Goal: Task Accomplishment & Management: Complete application form

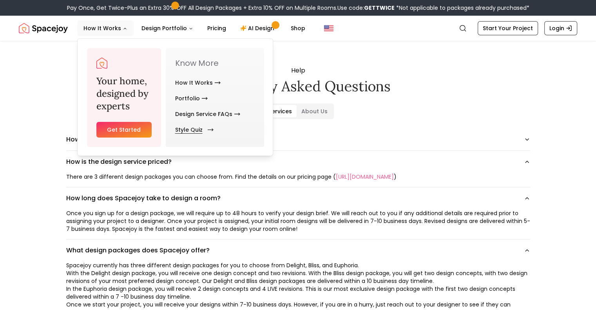
click at [194, 127] on link "Style Quiz" at bounding box center [192, 130] width 35 height 16
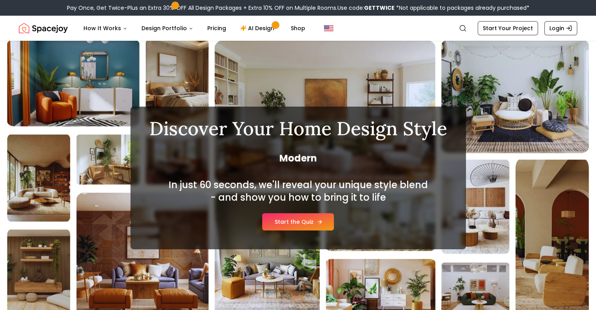
click at [289, 220] on link "Start the Quiz" at bounding box center [298, 221] width 72 height 17
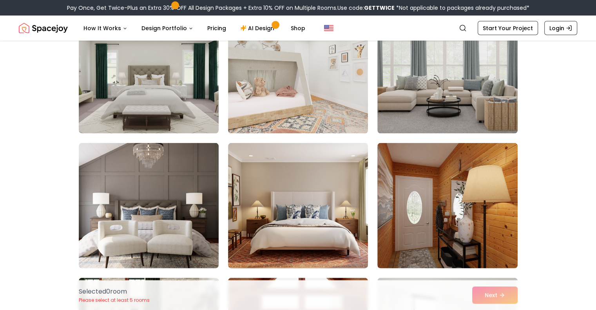
scroll to position [1718, 0]
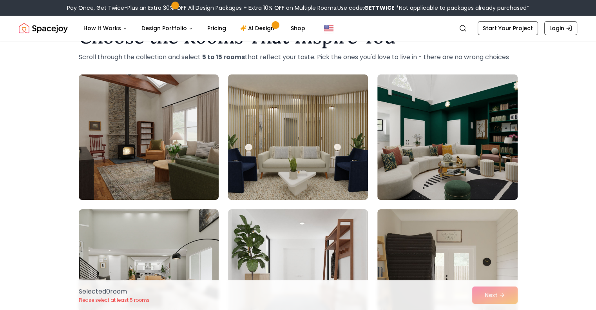
scroll to position [0, 0]
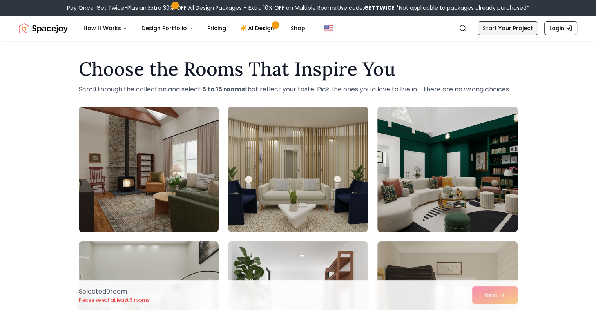
click at [512, 26] on link "Start Your Project" at bounding box center [508, 28] width 60 height 14
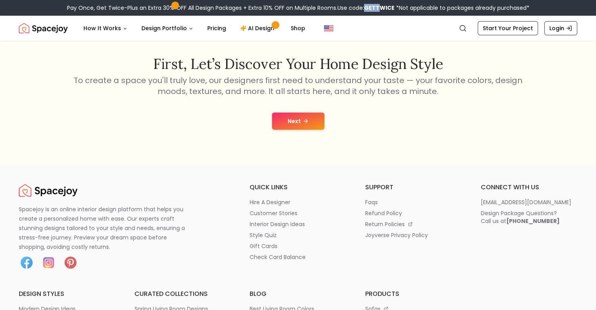
scroll to position [124, 0]
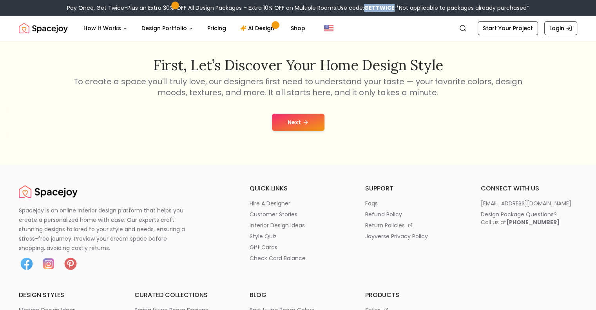
drag, startPoint x: 364, startPoint y: 7, endPoint x: 392, endPoint y: 7, distance: 27.8
click at [392, 7] on b "GETTWICE" at bounding box center [379, 8] width 31 height 8
copy b "GETTWICE"
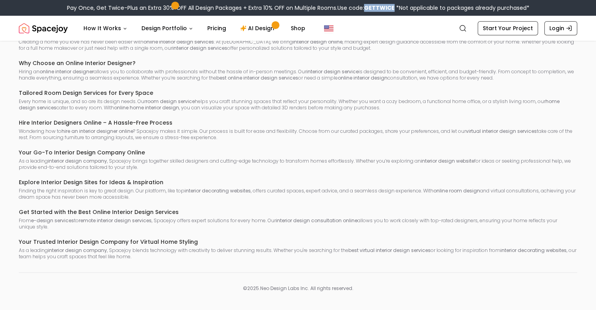
scroll to position [0, 0]
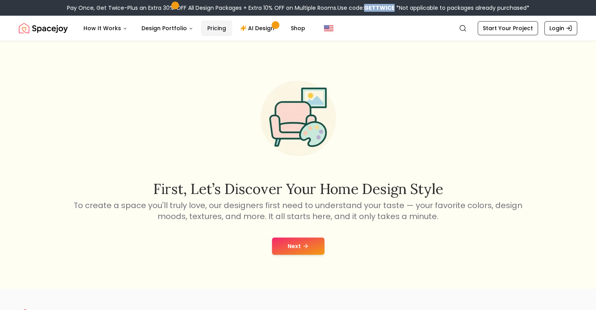
click at [207, 31] on link "Pricing" at bounding box center [216, 28] width 31 height 16
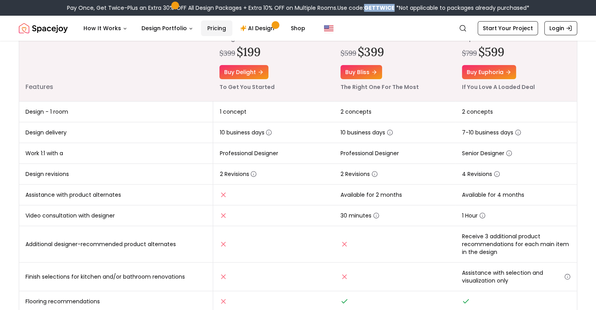
scroll to position [119, 0]
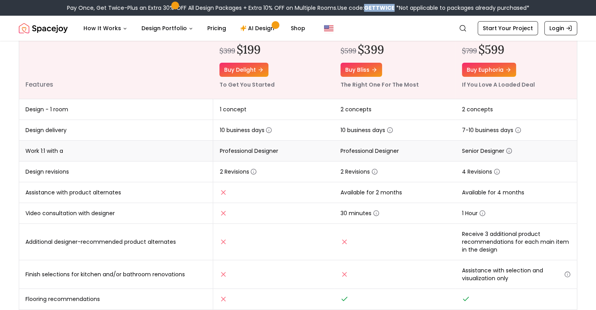
click at [509, 150] on icon "button" at bounding box center [509, 151] width 6 height 6
click at [390, 132] on icon "button" at bounding box center [390, 130] width 6 height 6
click at [518, 131] on icon "button" at bounding box center [518, 130] width 6 height 6
click at [496, 171] on icon "button" at bounding box center [497, 172] width 6 height 6
click at [400, 187] on td "Available for 2 months" at bounding box center [394, 192] width 121 height 21
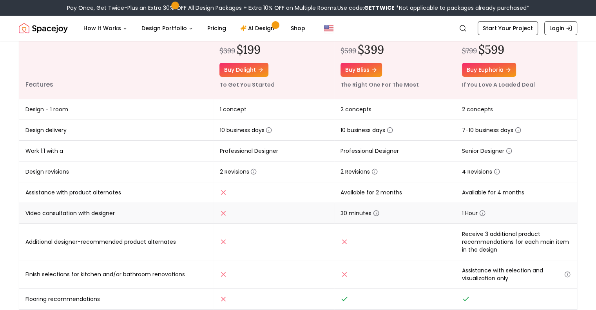
click at [376, 213] on icon "button" at bounding box center [376, 213] width 6 height 6
click at [481, 211] on icon "button" at bounding box center [482, 213] width 6 height 6
click at [411, 204] on td "30 minutes" at bounding box center [394, 213] width 121 height 21
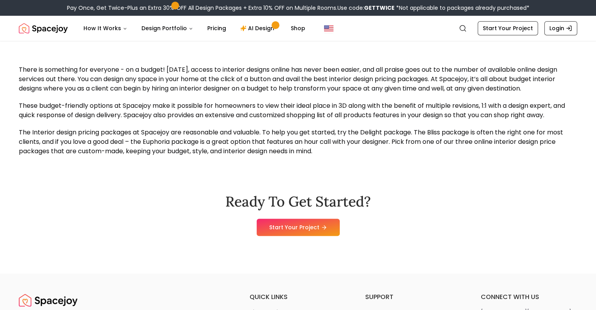
scroll to position [809, 0]
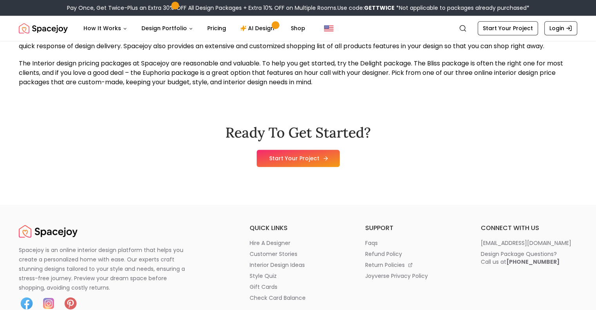
click at [295, 157] on link "Start Your Project" at bounding box center [298, 158] width 83 height 17
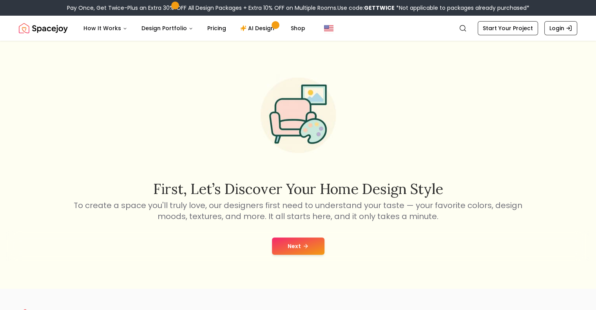
scroll to position [2, 0]
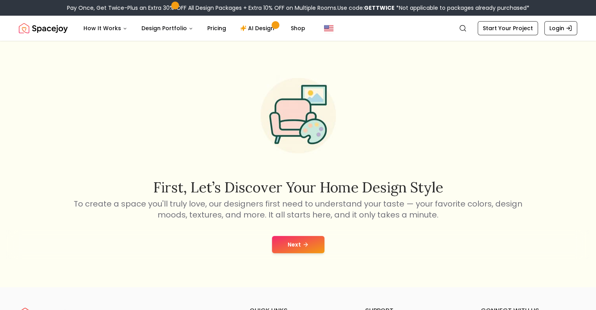
click at [292, 241] on button "Next" at bounding box center [298, 244] width 53 height 17
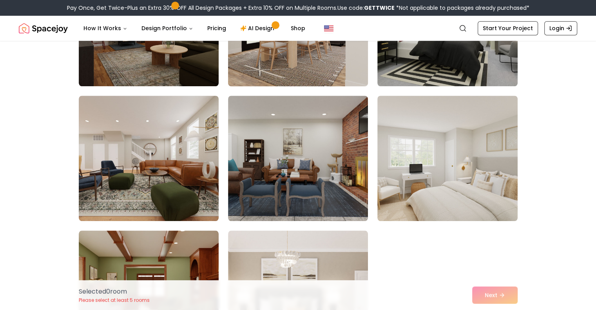
scroll to position [686, 0]
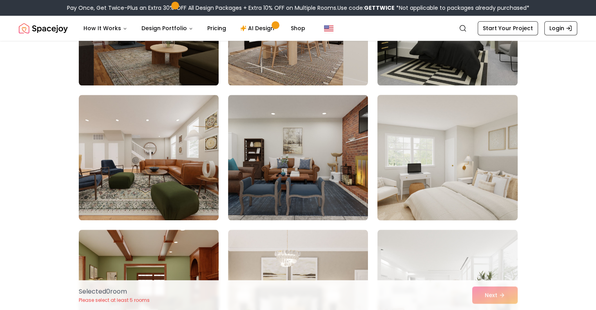
click at [486, 211] on img at bounding box center [447, 158] width 147 height 132
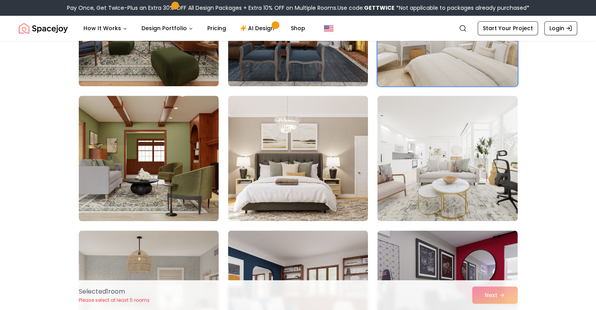
scroll to position [819, 0]
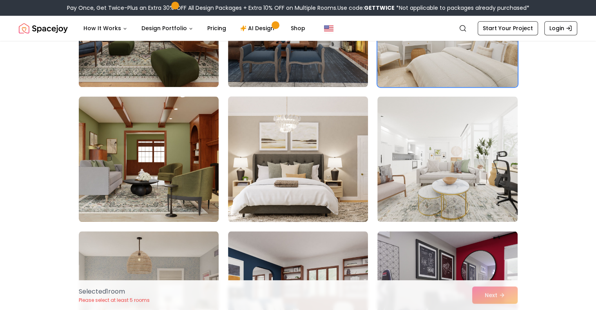
click at [293, 166] on img at bounding box center [298, 159] width 147 height 132
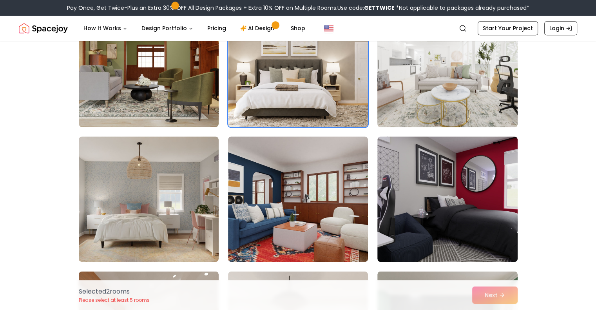
scroll to position [862, 0]
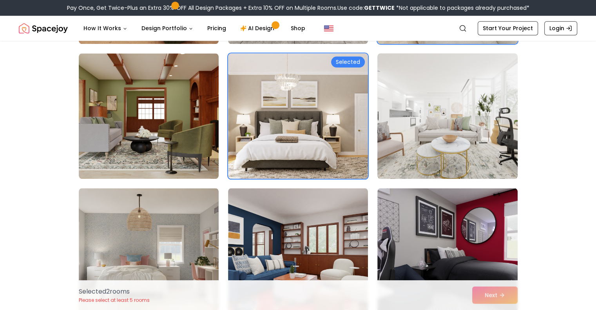
click at [475, 131] on img at bounding box center [447, 116] width 147 height 132
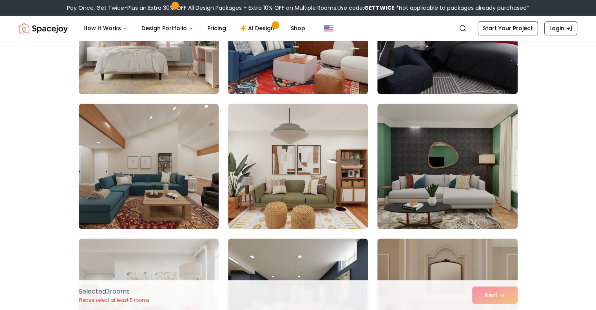
scroll to position [1081, 0]
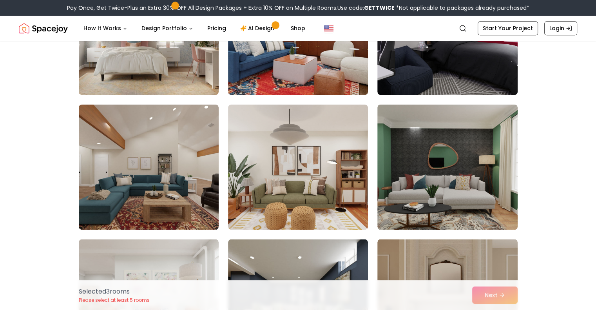
click at [314, 173] on img at bounding box center [298, 166] width 140 height 125
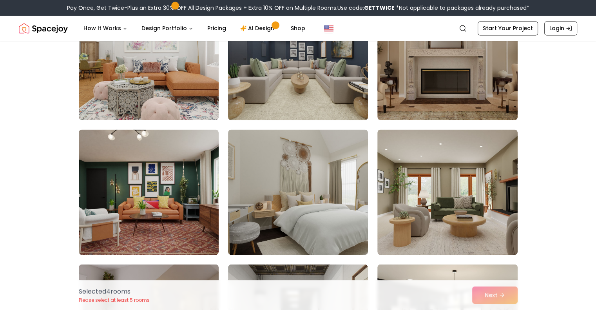
scroll to position [1393, 0]
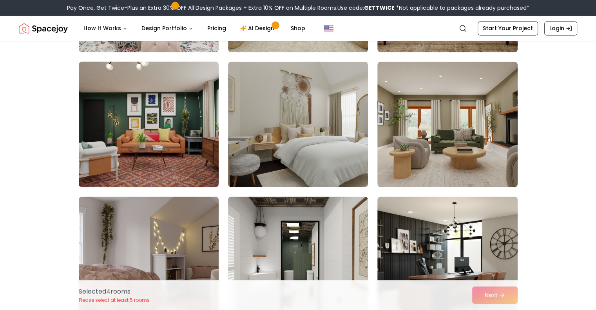
click at [190, 156] on img at bounding box center [148, 124] width 147 height 132
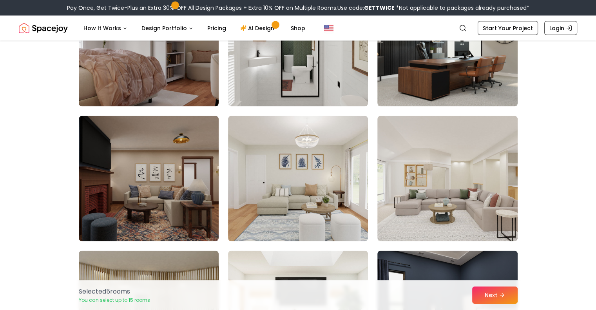
scroll to position [1608, 0]
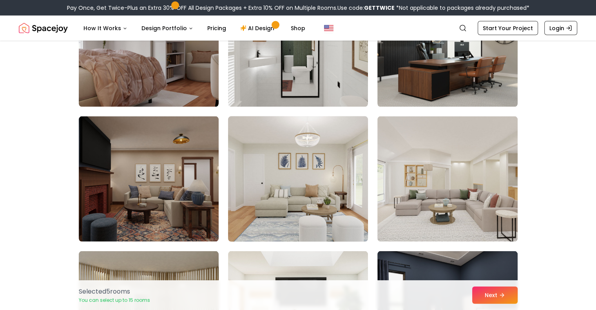
click at [352, 189] on img at bounding box center [298, 179] width 147 height 132
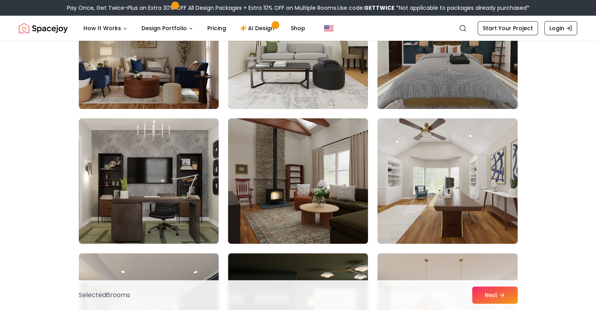
scroll to position [253, 0]
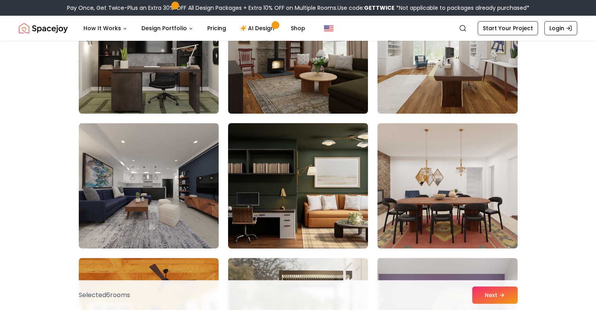
click at [323, 190] on img at bounding box center [298, 186] width 147 height 132
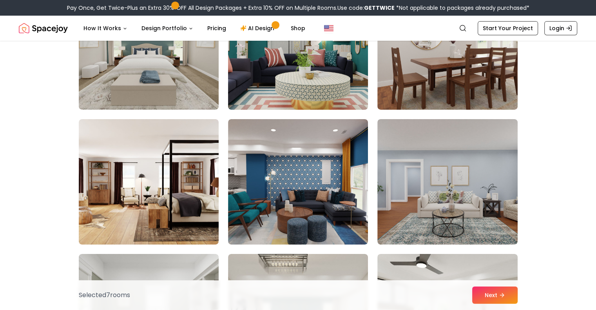
scroll to position [2748, 0]
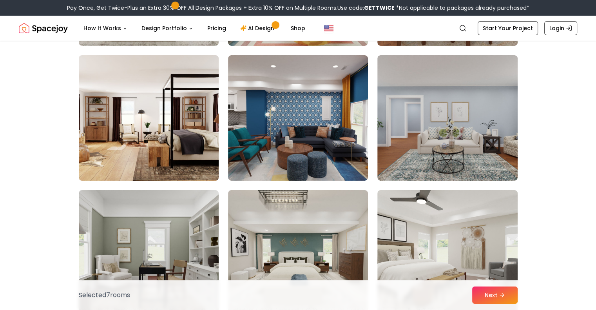
click at [195, 125] on img at bounding box center [148, 118] width 147 height 132
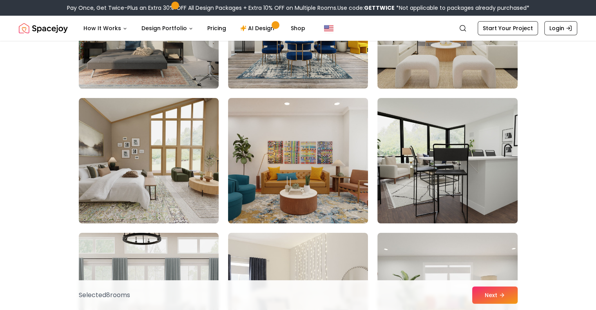
scroll to position [3111, 0]
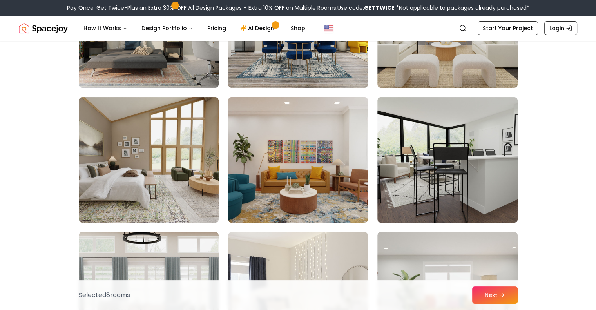
click at [339, 176] on img at bounding box center [298, 160] width 147 height 132
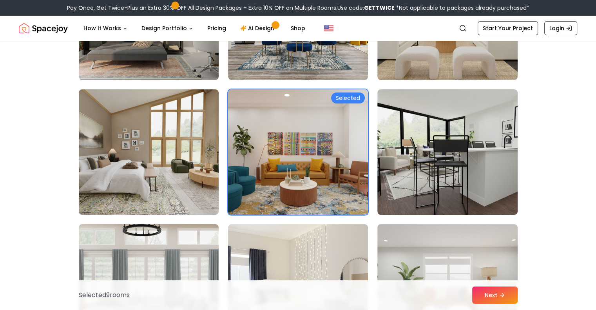
scroll to position [3120, 0]
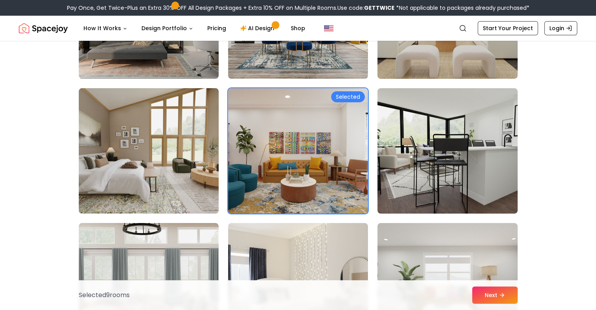
click at [194, 177] on img at bounding box center [148, 151] width 147 height 132
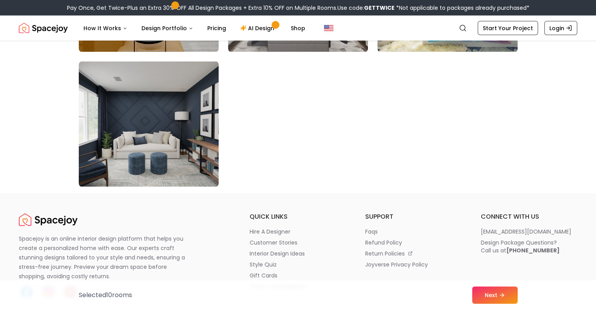
scroll to position [4500, 0]
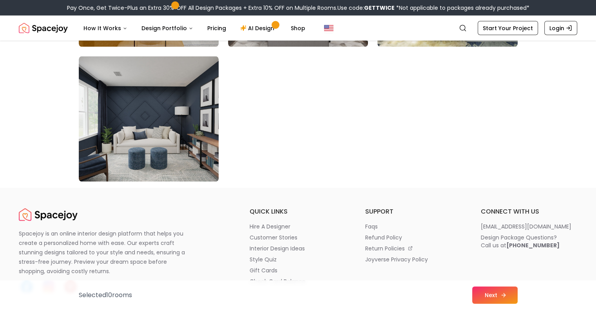
click at [482, 290] on button "Next" at bounding box center [494, 295] width 45 height 17
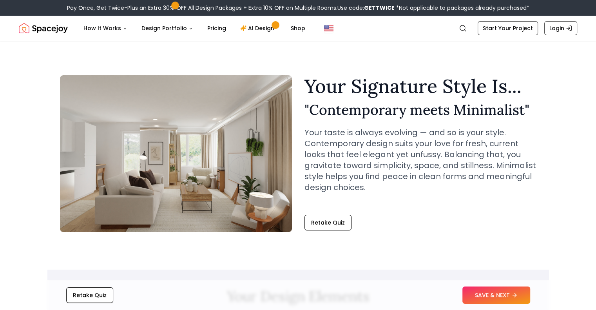
scroll to position [49, 0]
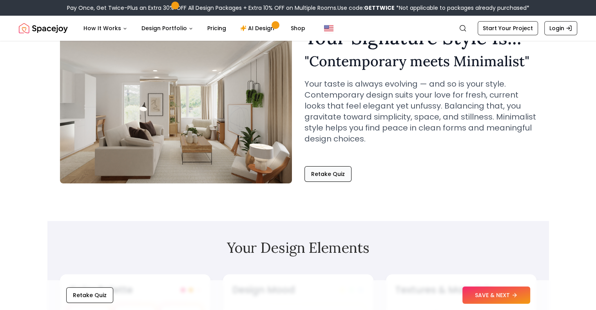
click at [322, 173] on button "Retake Quiz" at bounding box center [328, 174] width 47 height 16
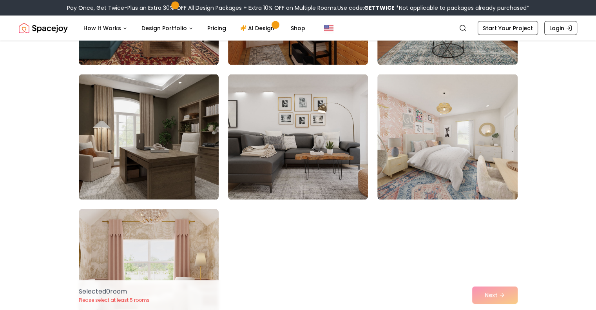
scroll to position [1652, 0]
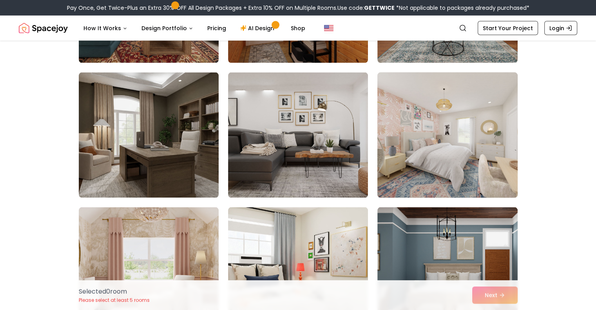
click at [456, 174] on img at bounding box center [447, 135] width 147 height 132
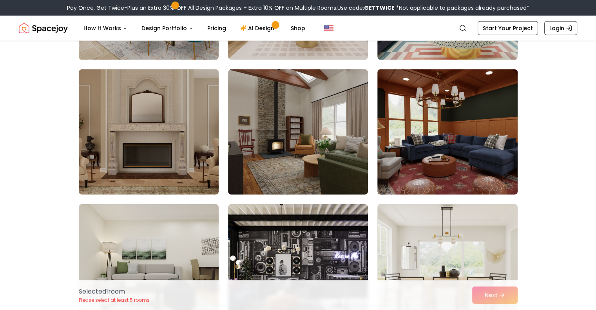
scroll to position [2194, 0]
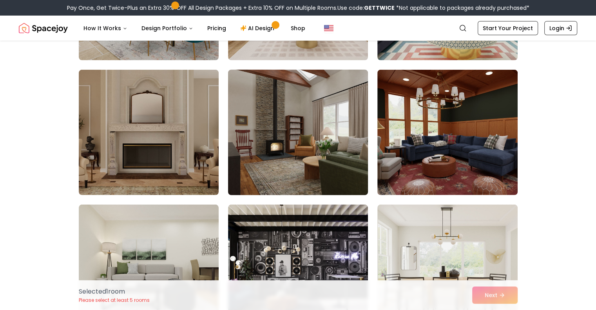
click at [305, 171] on img at bounding box center [298, 133] width 147 height 132
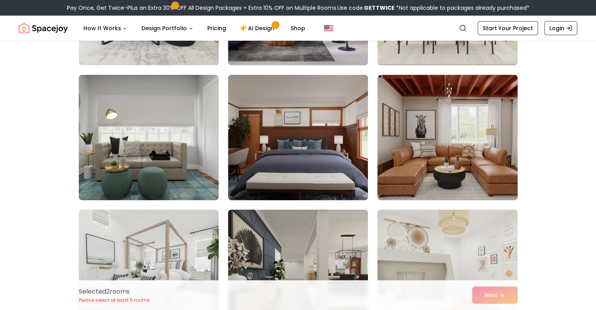
scroll to position [2523, 0]
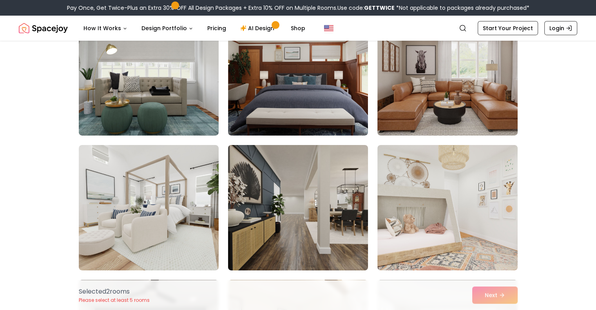
click at [337, 227] on img at bounding box center [298, 208] width 147 height 132
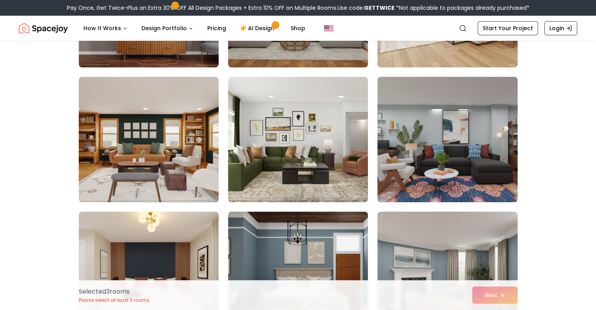
scroll to position [3131, 0]
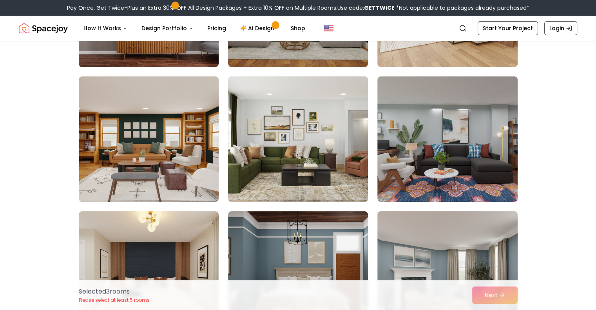
click at [346, 169] on img at bounding box center [298, 139] width 147 height 132
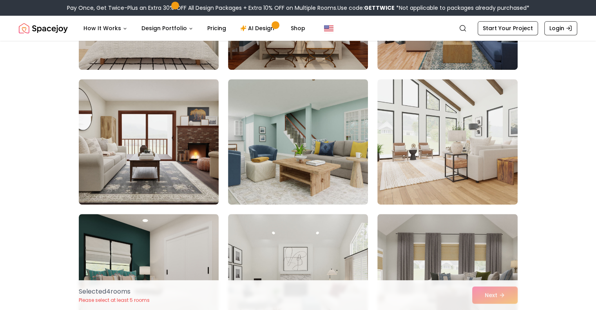
scroll to position [3398, 0]
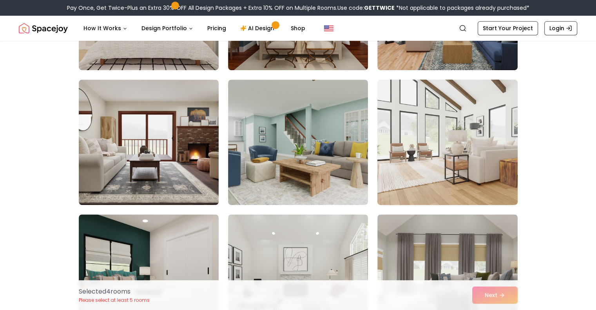
click at [459, 177] on img at bounding box center [447, 142] width 147 height 132
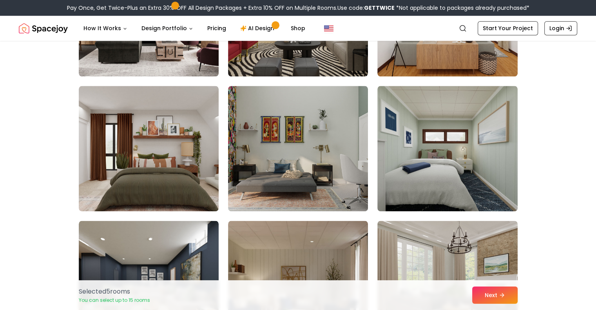
scroll to position [3933, 0]
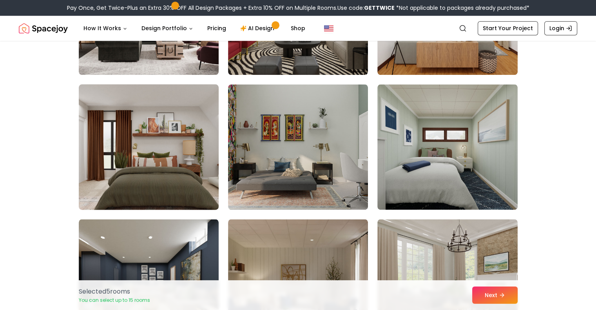
click at [183, 185] on img at bounding box center [148, 147] width 147 height 132
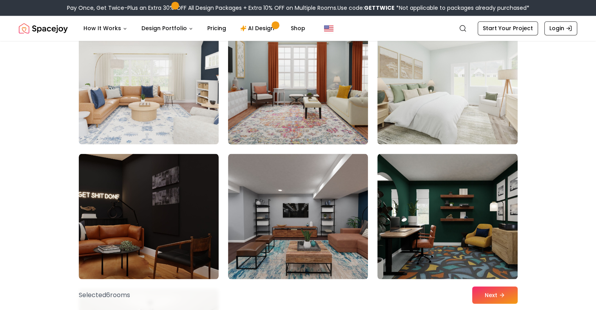
scroll to position [4269, 0]
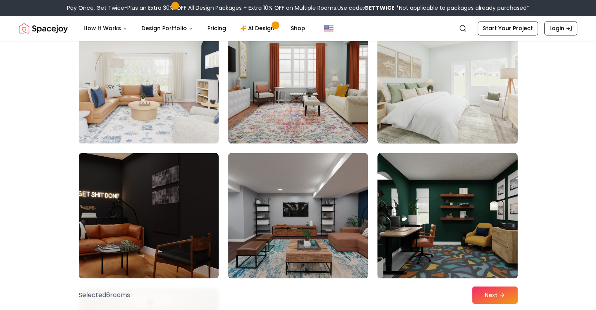
click at [443, 94] on img at bounding box center [447, 81] width 147 height 132
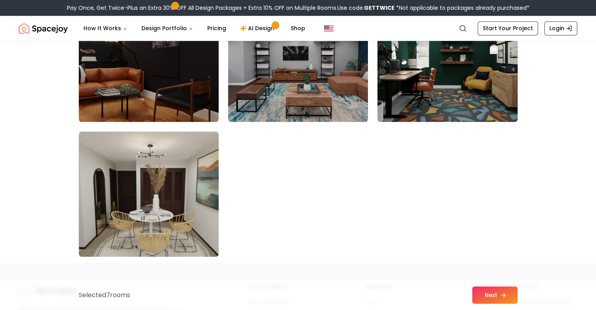
click at [482, 295] on button "Next" at bounding box center [494, 295] width 45 height 17
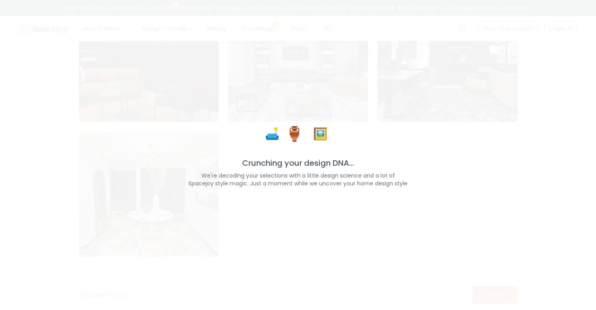
scroll to position [4425, 0]
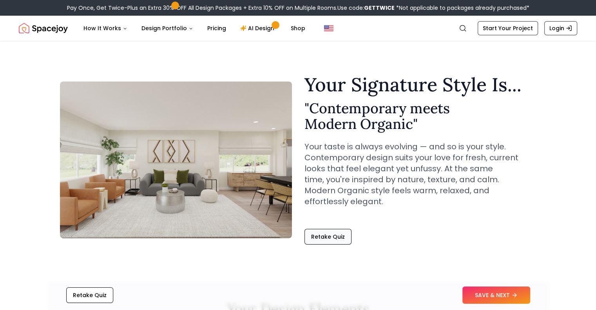
click at [324, 230] on button "Retake Quiz" at bounding box center [328, 237] width 47 height 16
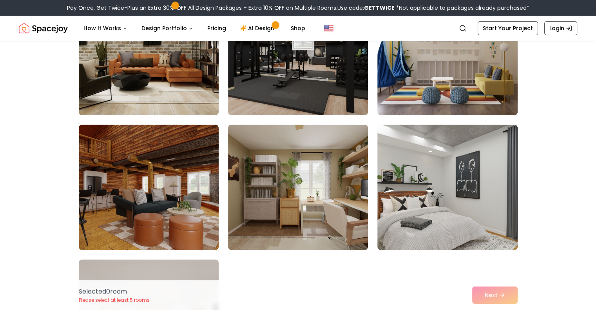
scroll to position [252, 0]
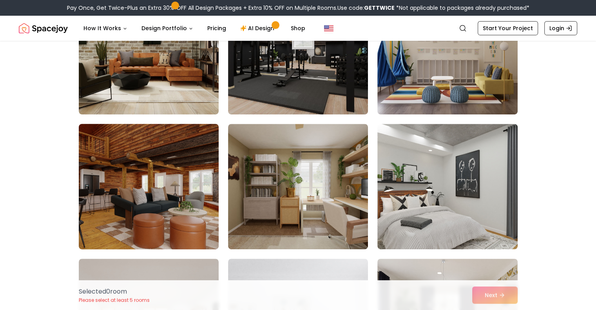
click at [142, 192] on img at bounding box center [148, 187] width 147 height 132
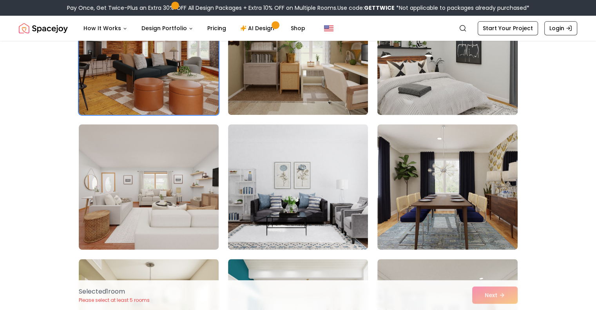
scroll to position [387, 0]
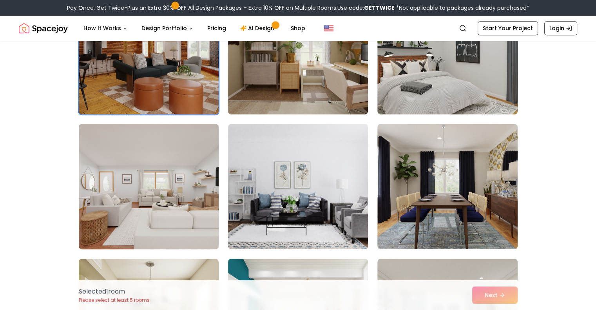
click at [176, 206] on img at bounding box center [148, 187] width 147 height 132
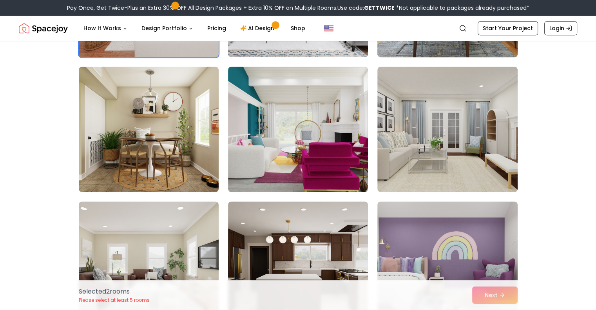
scroll to position [580, 0]
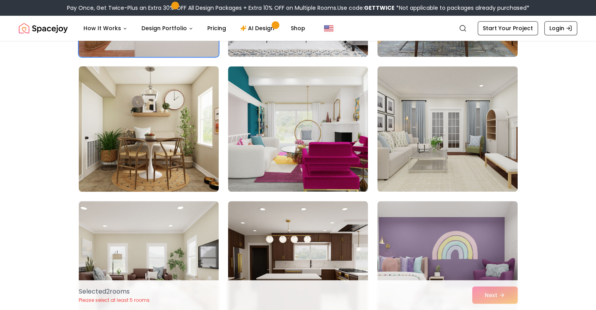
click at [177, 152] on img at bounding box center [148, 129] width 147 height 132
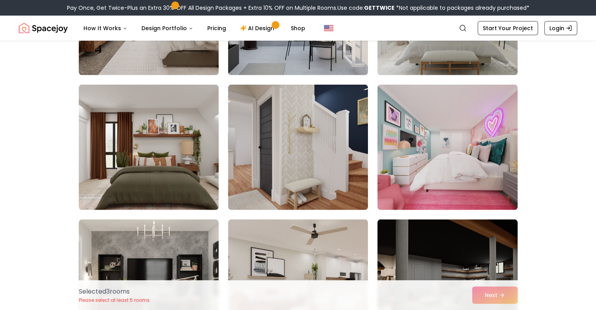
scroll to position [2179, 0]
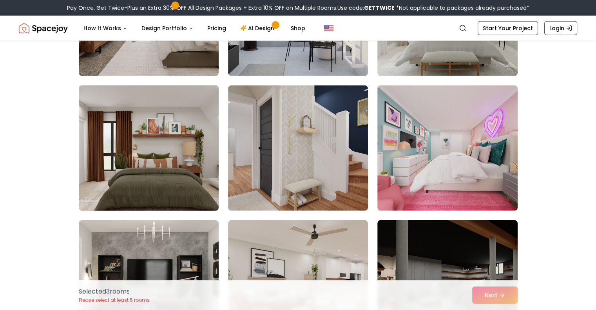
click at [161, 158] on img at bounding box center [148, 148] width 147 height 132
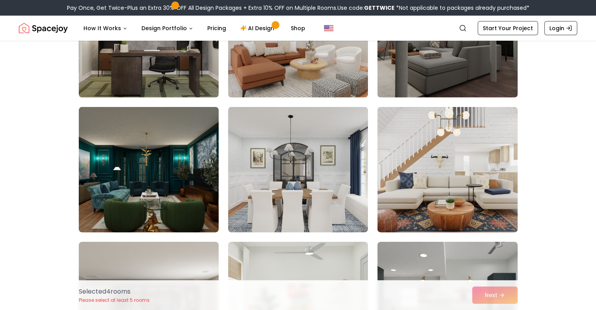
scroll to position [2428, 0]
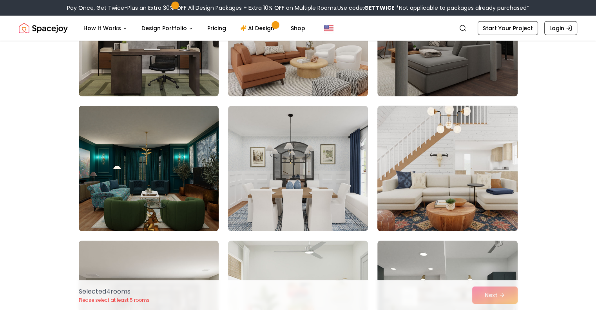
click at [481, 183] on img at bounding box center [447, 169] width 147 height 132
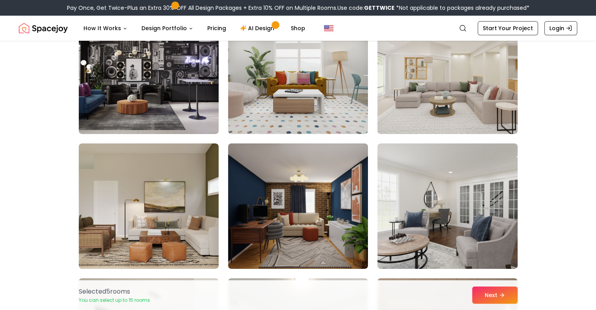
scroll to position [2810, 0]
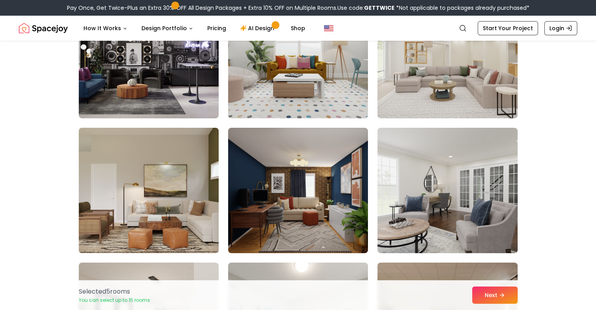
click at [158, 190] on img at bounding box center [148, 191] width 147 height 132
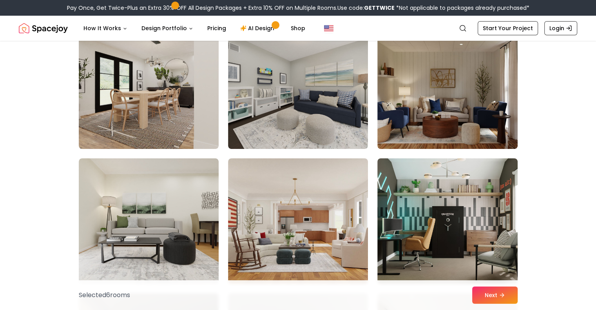
scroll to position [3050, 0]
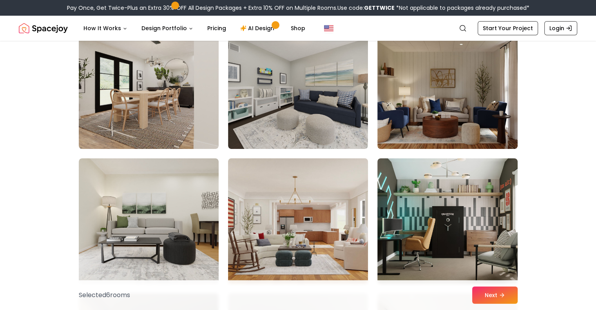
click at [312, 204] on img at bounding box center [298, 221] width 147 height 132
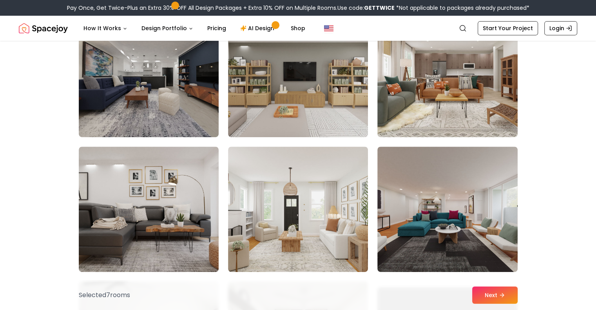
scroll to position [3347, 0]
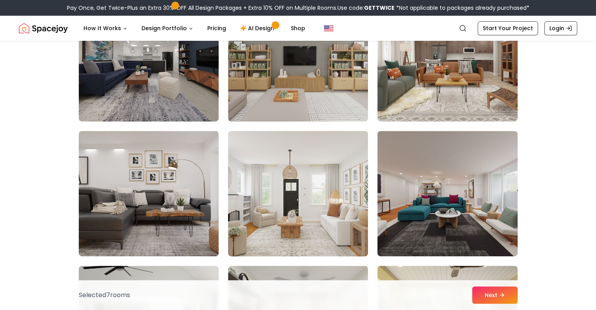
click at [319, 212] on img at bounding box center [298, 194] width 147 height 132
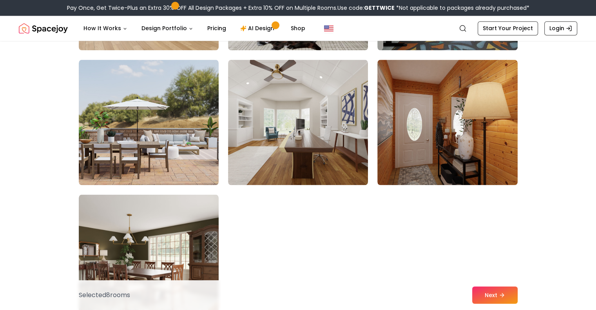
scroll to position [4363, 0]
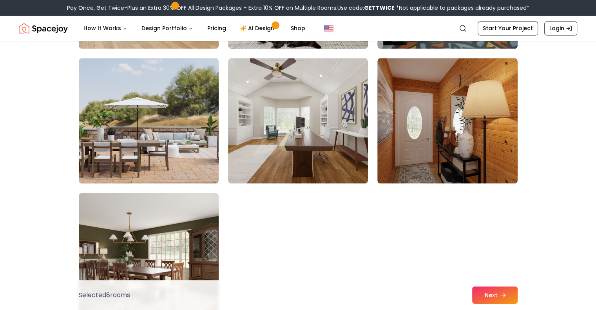
click at [504, 295] on icon at bounding box center [504, 295] width 6 height 6
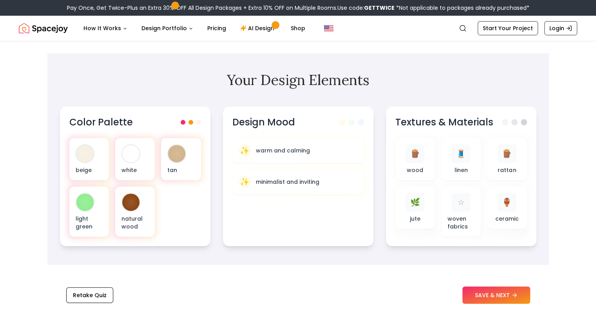
scroll to position [239, 0]
click at [199, 122] on span at bounding box center [200, 121] width 5 height 5
click at [190, 120] on span at bounding box center [191, 121] width 5 height 5
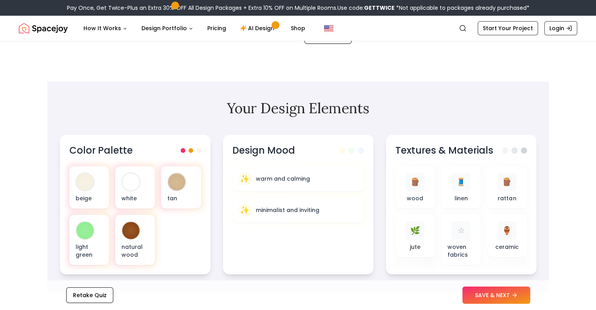
scroll to position [0, 0]
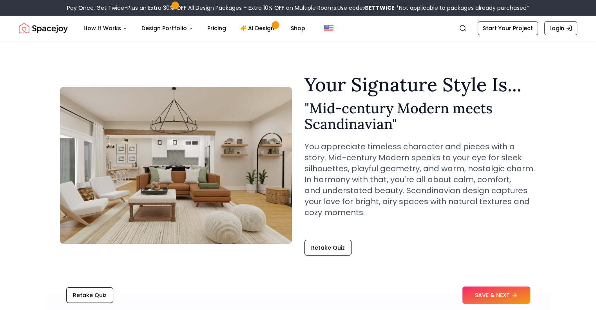
click at [318, 236] on div "Your Signature Style Is... " Mid-century Modern meets Scandinavian " You apprec…" at bounding box center [421, 165] width 232 height 180
click at [320, 250] on button "Retake Quiz" at bounding box center [328, 248] width 47 height 16
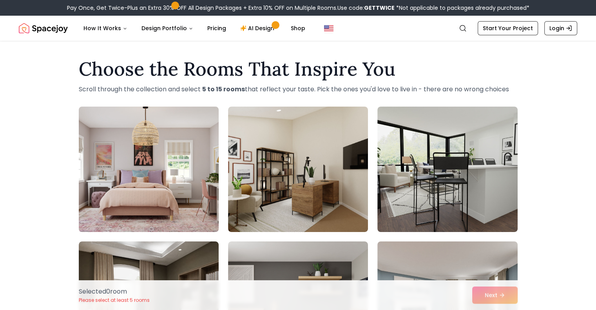
click at [183, 153] on img at bounding box center [148, 169] width 147 height 132
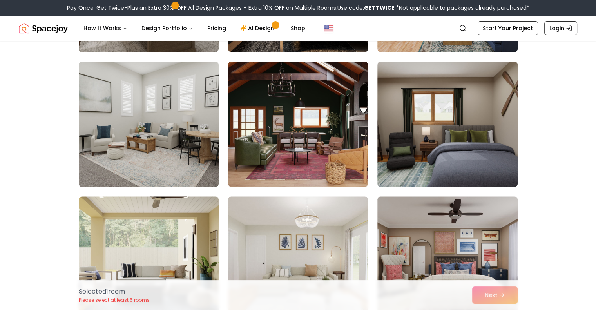
scroll to position [316, 0]
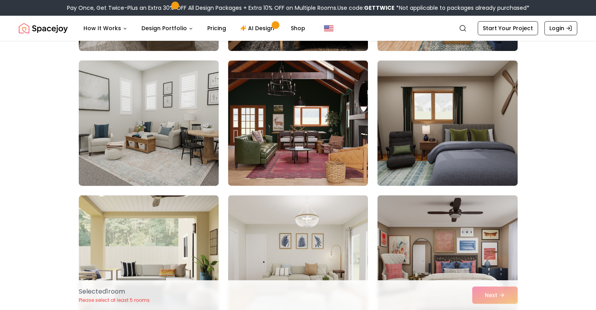
click at [179, 153] on img at bounding box center [148, 123] width 147 height 132
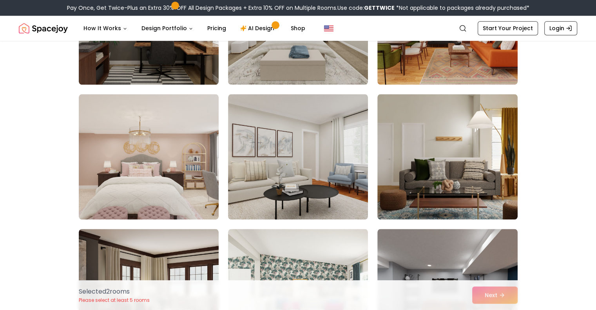
scroll to position [822, 0]
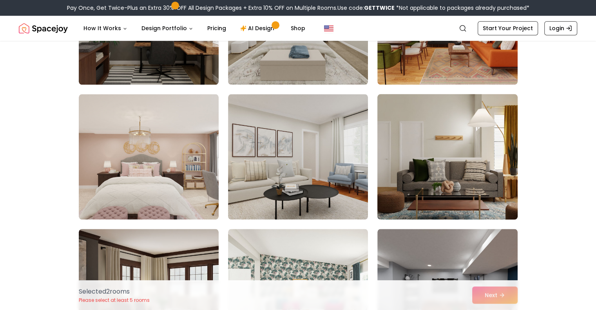
click at [476, 183] on img at bounding box center [447, 157] width 147 height 132
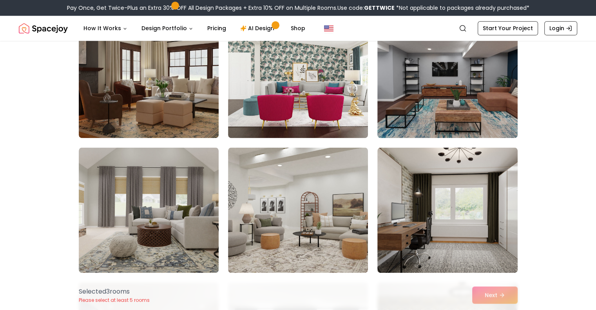
scroll to position [1038, 0]
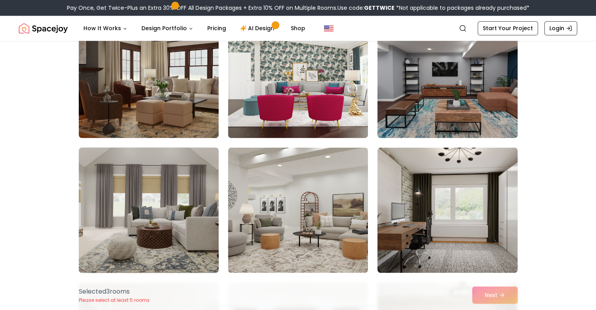
click at [173, 220] on img at bounding box center [148, 210] width 147 height 132
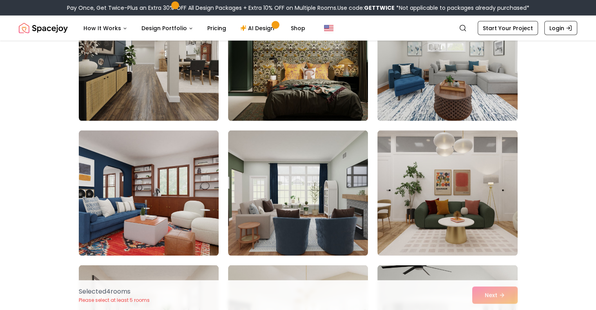
scroll to position [1594, 0]
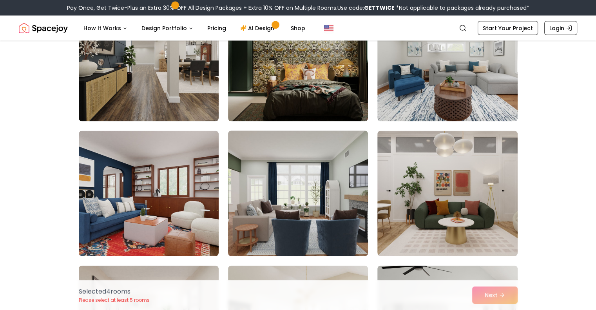
click at [320, 227] on img at bounding box center [298, 194] width 147 height 132
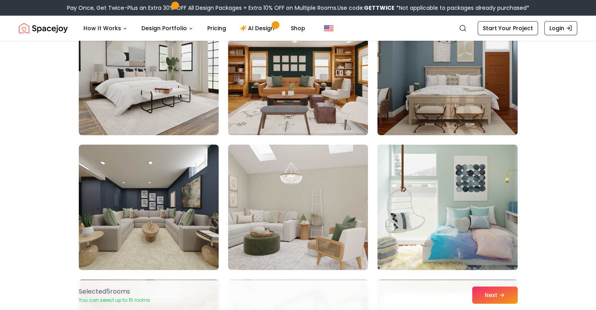
scroll to position [2794, 0]
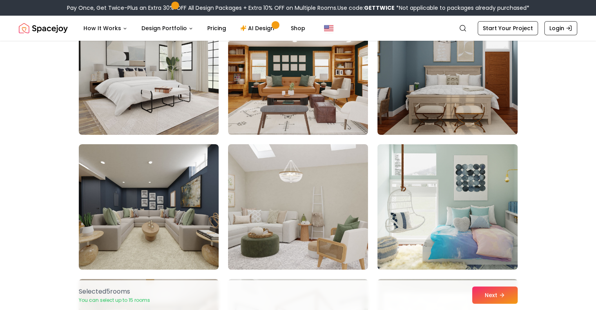
click at [295, 210] on img at bounding box center [298, 207] width 147 height 132
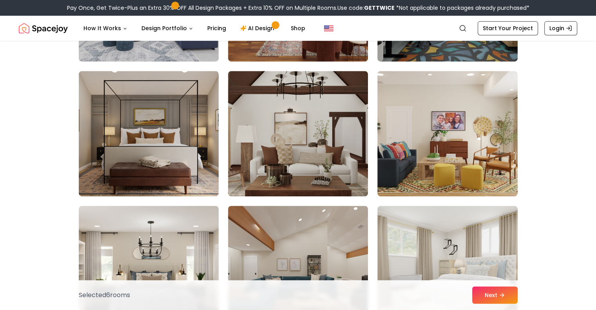
scroll to position [3407, 0]
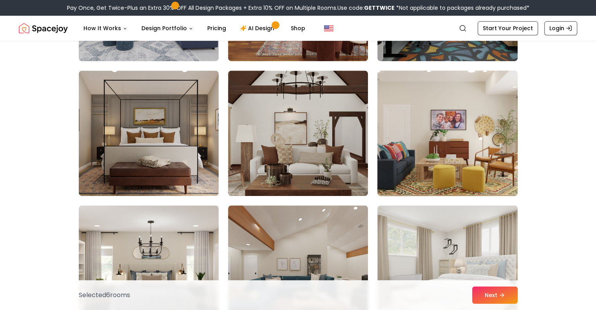
click at [489, 157] on img at bounding box center [447, 133] width 147 height 132
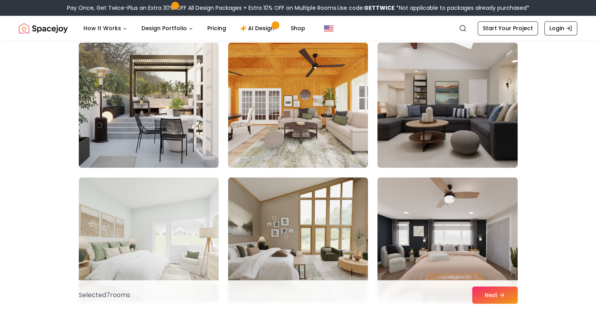
scroll to position [4172, 0]
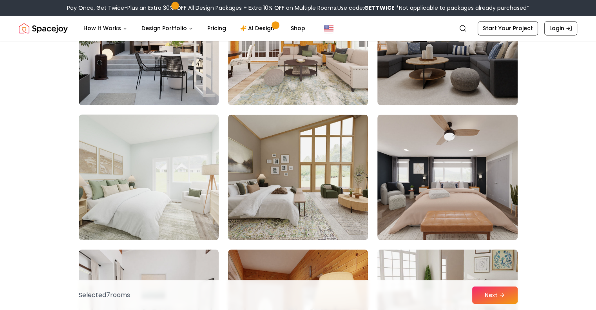
click at [161, 181] on img at bounding box center [148, 177] width 147 height 132
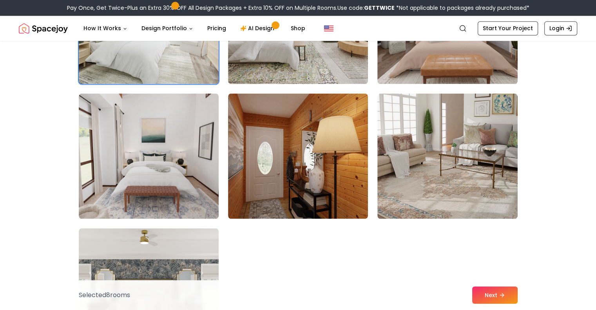
scroll to position [4329, 0]
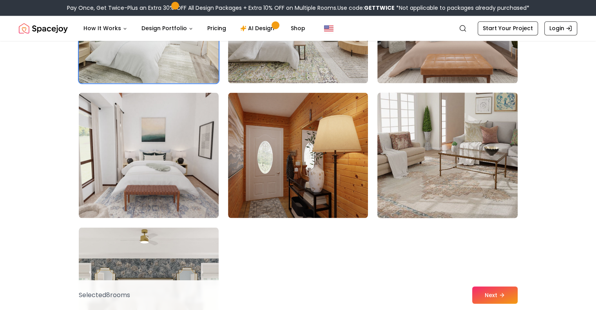
click at [436, 189] on img at bounding box center [447, 155] width 147 height 132
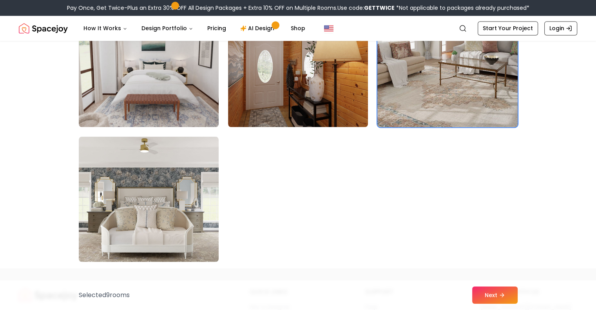
scroll to position [4426, 0]
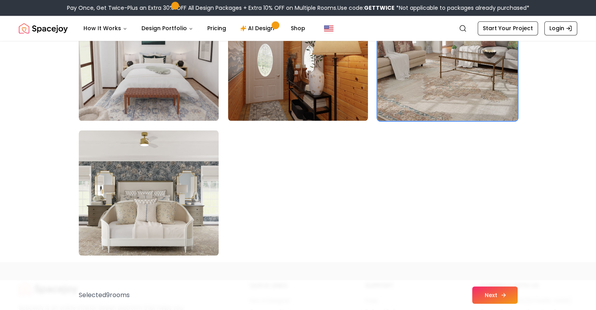
click at [484, 296] on button "Next" at bounding box center [494, 295] width 45 height 17
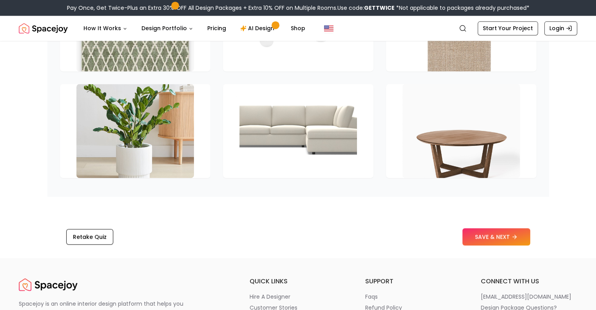
scroll to position [1355, 0]
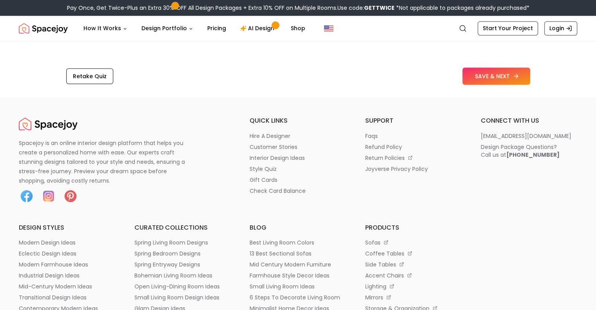
drag, startPoint x: 343, startPoint y: 149, endPoint x: 494, endPoint y: 69, distance: 170.4
click at [494, 69] on button "SAVE & NEXT" at bounding box center [497, 75] width 68 height 17
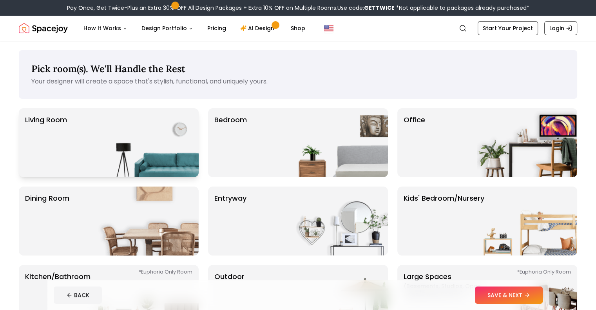
click at [129, 134] on img at bounding box center [148, 142] width 100 height 69
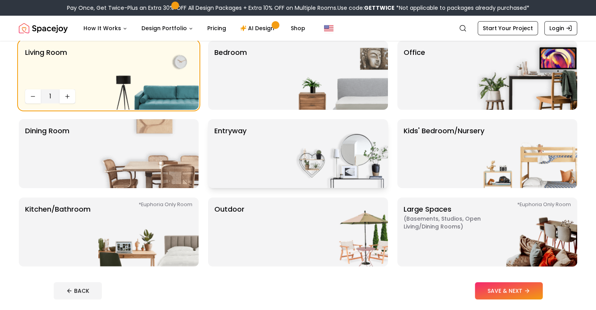
scroll to position [69, 0]
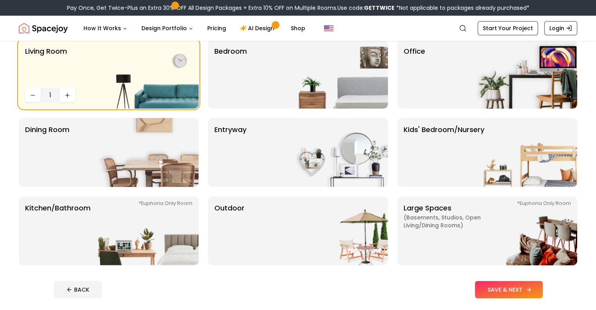
click at [543, 294] on button "SAVE & NEXT" at bounding box center [509, 289] width 68 height 17
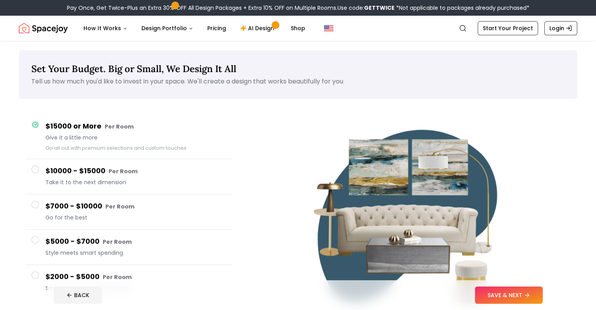
scroll to position [40, 0]
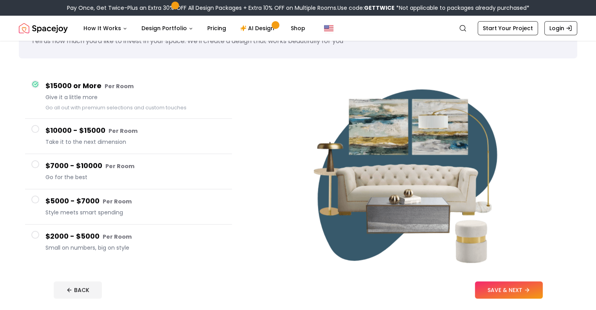
click at [38, 167] on div at bounding box center [35, 164] width 8 height 8
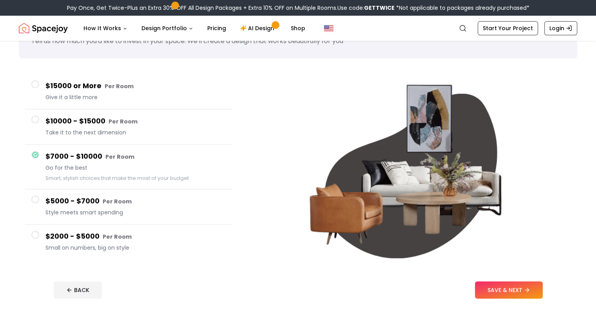
drag, startPoint x: 38, startPoint y: 167, endPoint x: 267, endPoint y: 192, distance: 230.2
click at [267, 192] on div "$15000 or More Per Room Give it a little more $10000 - $15000 Per Room Take it …" at bounding box center [298, 167] width 559 height 198
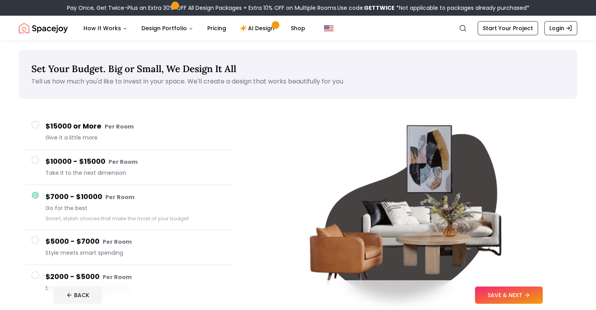
scroll to position [0, 0]
click at [54, 303] on button "BACK" at bounding box center [78, 295] width 48 height 17
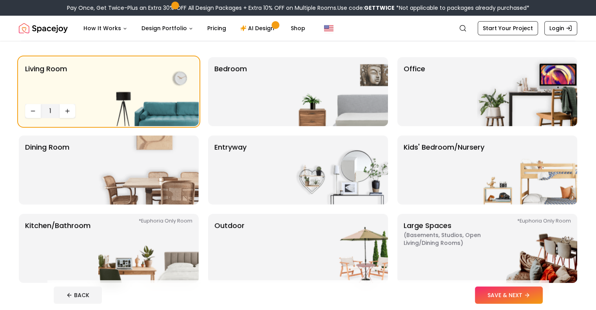
scroll to position [69, 0]
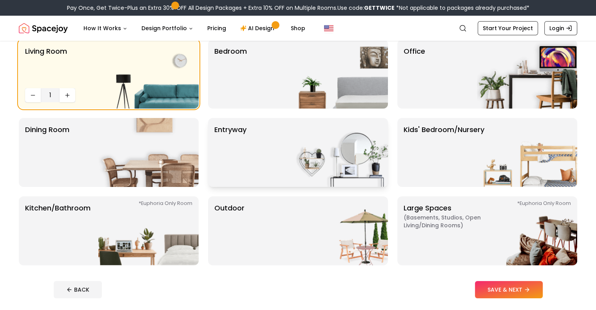
click at [280, 142] on div "entryway" at bounding box center [298, 152] width 180 height 69
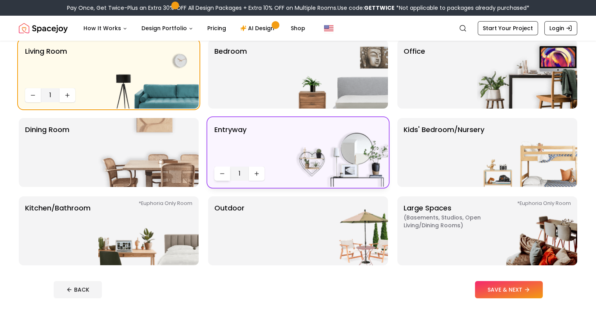
click at [227, 171] on button "Decrease quantity" at bounding box center [222, 174] width 16 height 14
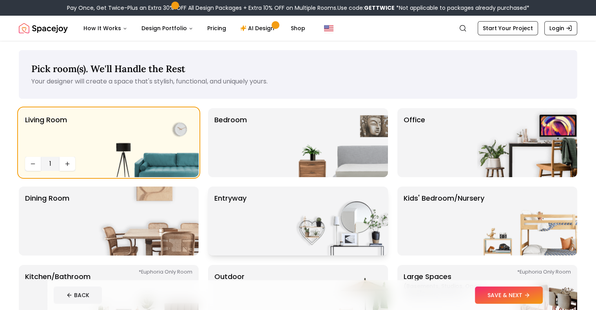
scroll to position [0, 0]
click at [251, 206] on div "entryway" at bounding box center [298, 221] width 180 height 69
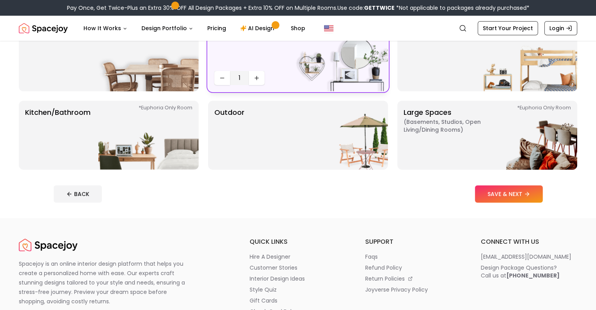
scroll to position [166, 0]
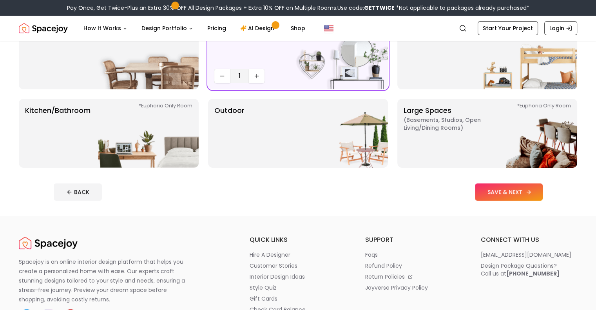
click at [535, 191] on button "SAVE & NEXT" at bounding box center [509, 191] width 68 height 17
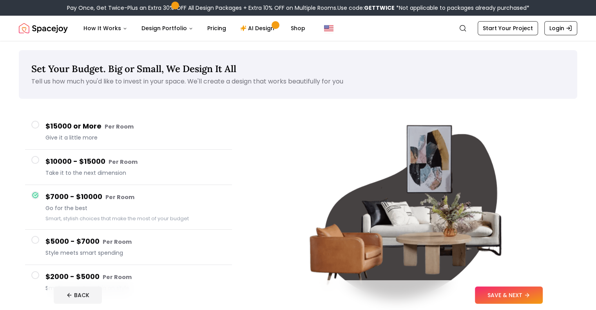
scroll to position [2, 0]
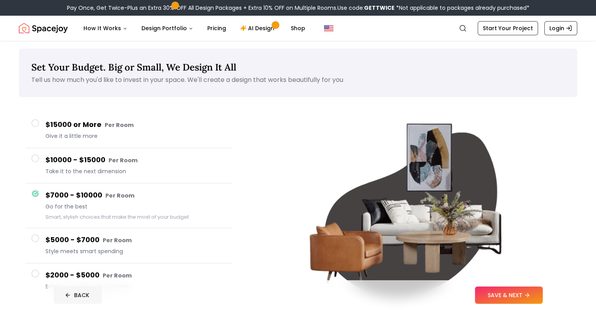
click at [54, 302] on button "BACK" at bounding box center [78, 295] width 48 height 17
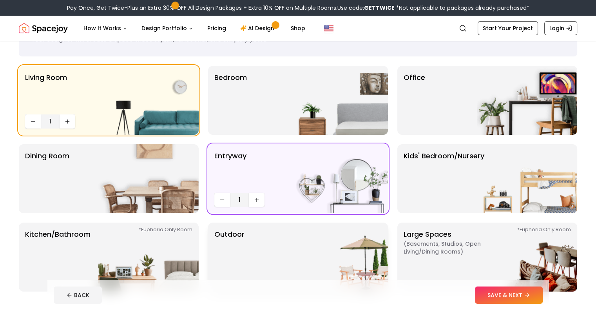
scroll to position [42, 0]
click at [223, 200] on icon "Decrease quantity" at bounding box center [222, 200] width 6 height 6
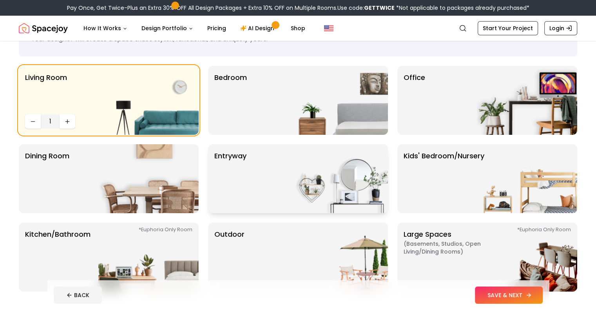
click at [530, 300] on button "SAVE & NEXT" at bounding box center [509, 295] width 68 height 17
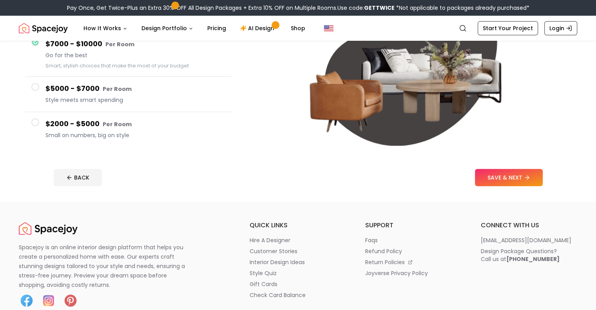
scroll to position [154, 0]
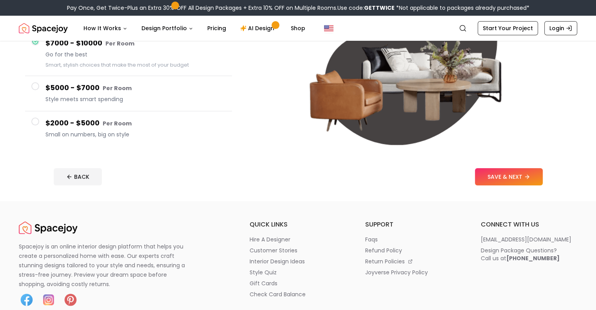
click at [297, 221] on h6 "quick links" at bounding box center [298, 224] width 97 height 9
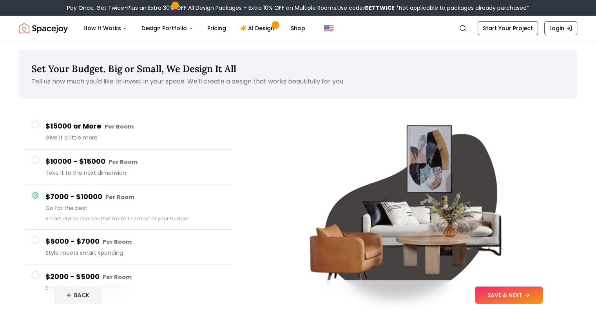
scroll to position [84, 0]
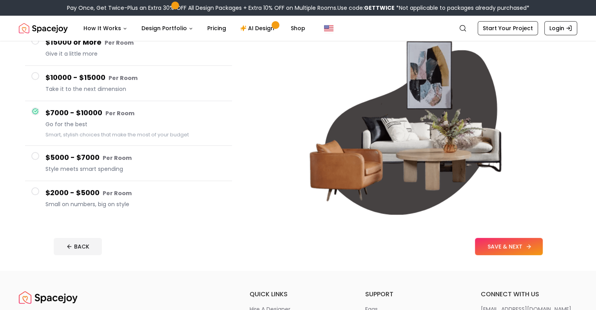
click at [527, 249] on button "SAVE & NEXT" at bounding box center [509, 246] width 68 height 17
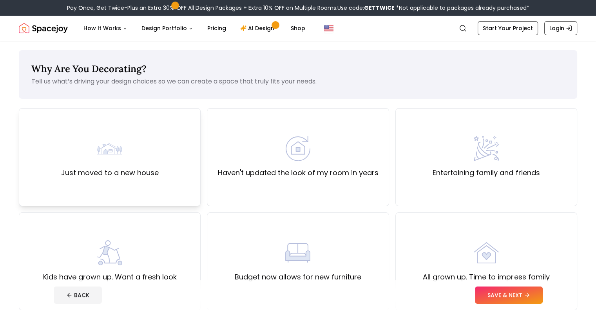
click at [122, 149] on img at bounding box center [109, 148] width 25 height 25
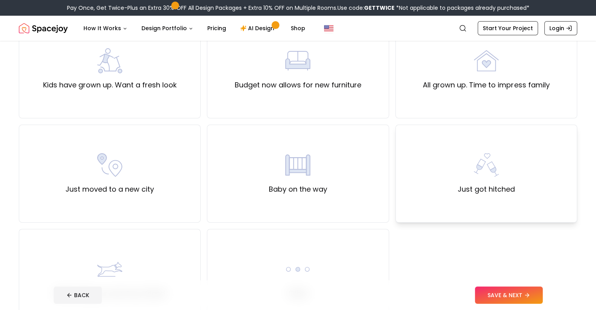
scroll to position [202, 0]
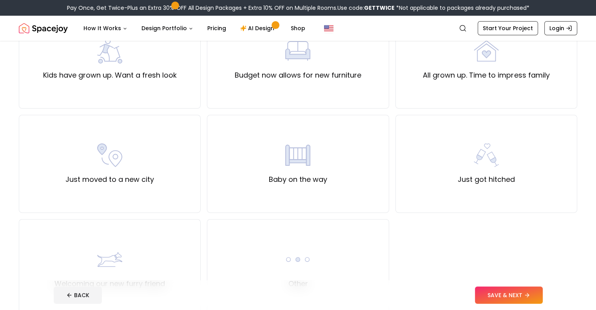
drag, startPoint x: 533, startPoint y: 285, endPoint x: 539, endPoint y: 307, distance: 22.2
click at [539, 307] on footer "BACK SAVE & NEXT" at bounding box center [298, 295] width 502 height 30
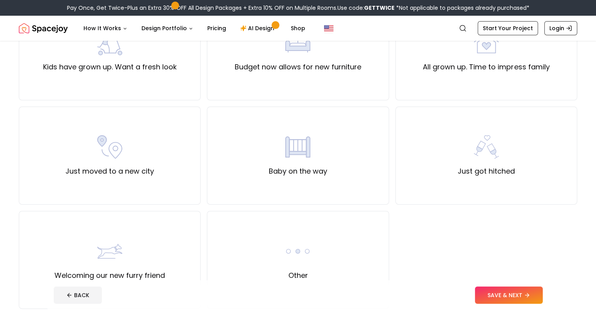
click at [539, 307] on footer "BACK SAVE & NEXT" at bounding box center [298, 295] width 502 height 30
click at [543, 299] on button "SAVE & NEXT" at bounding box center [509, 295] width 68 height 17
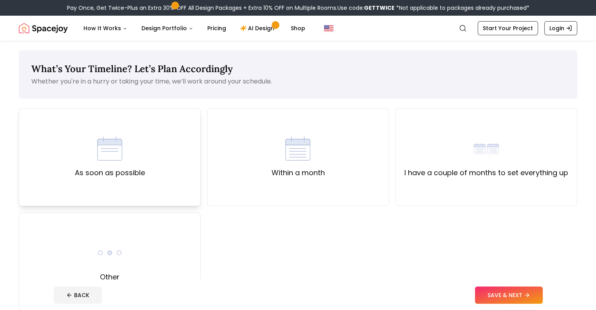
click at [142, 153] on div "As soon as possible" at bounding box center [110, 157] width 70 height 42
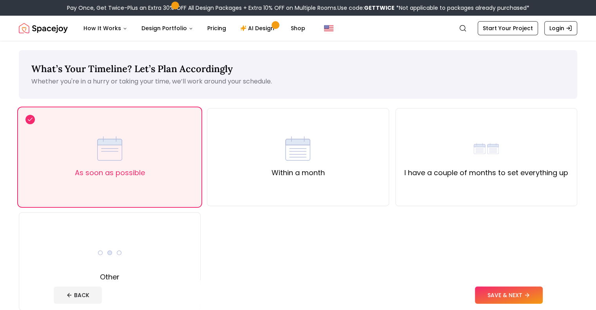
scroll to position [73, 0]
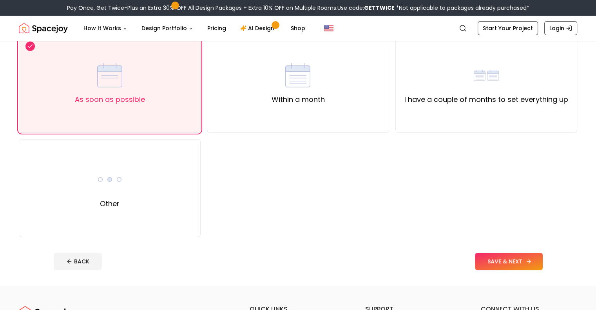
click at [521, 256] on button "SAVE & NEXT" at bounding box center [509, 261] width 68 height 17
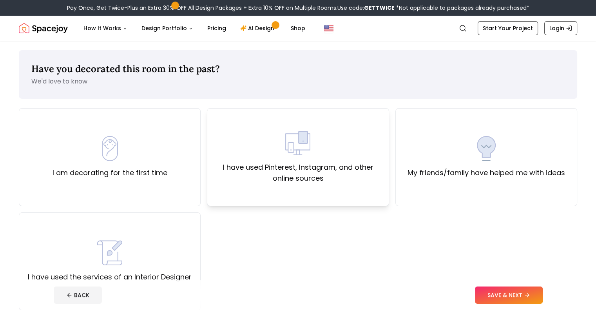
click at [335, 170] on label "I have used Pinterest, Instagram, and other online sources" at bounding box center [298, 173] width 169 height 22
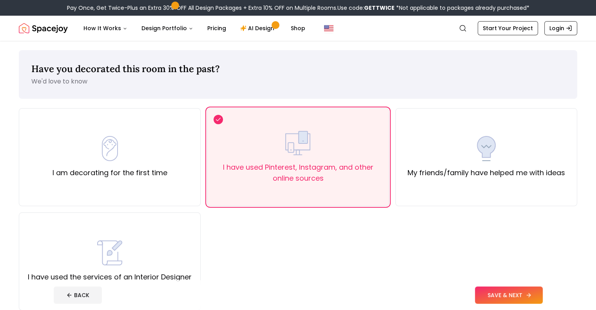
click at [536, 300] on button "SAVE & NEXT" at bounding box center [509, 295] width 68 height 17
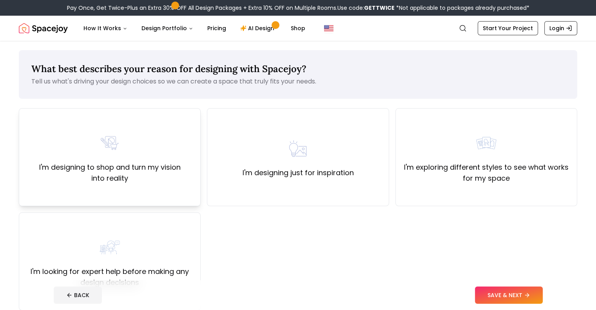
click at [145, 174] on label "I'm designing to shop and turn my vision into reality" at bounding box center [109, 173] width 169 height 22
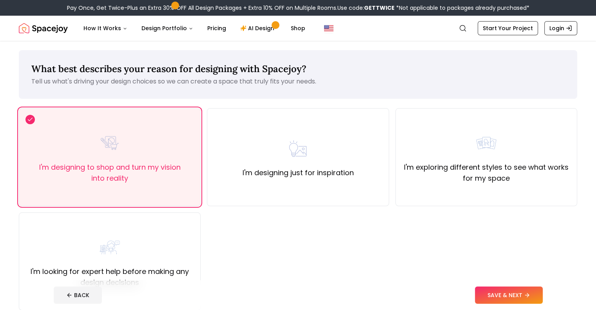
scroll to position [35, 0]
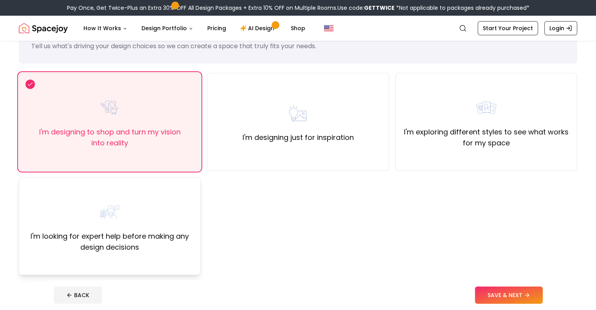
click at [124, 218] on div "I'm looking for expert help before making any design decisions" at bounding box center [109, 226] width 169 height 53
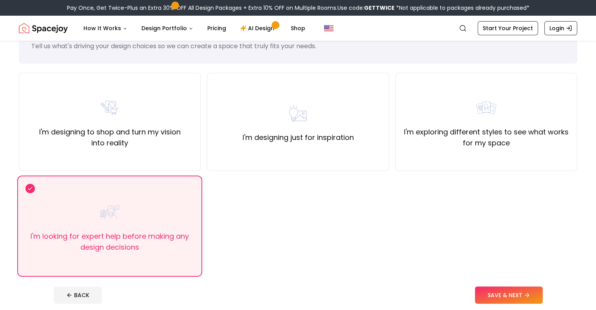
scroll to position [0, 0]
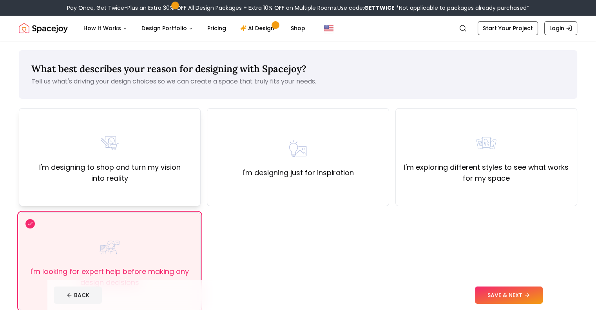
click at [121, 153] on img at bounding box center [109, 143] width 25 height 25
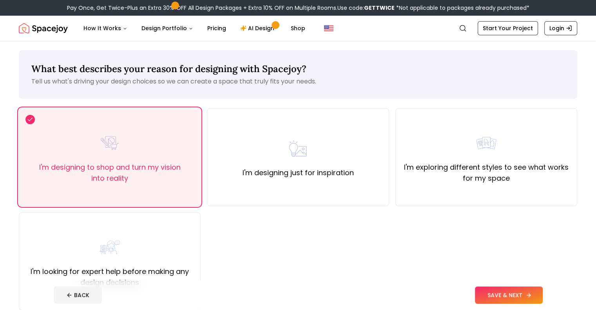
click at [527, 294] on button "SAVE & NEXT" at bounding box center [509, 295] width 68 height 17
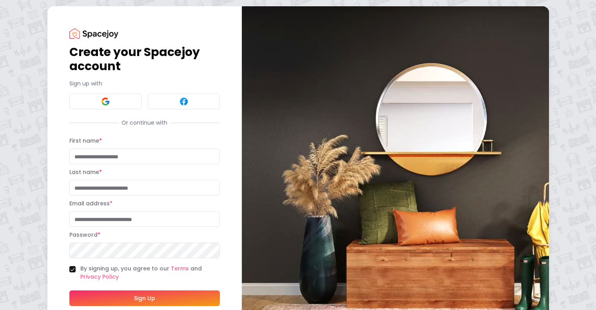
scroll to position [41, 0]
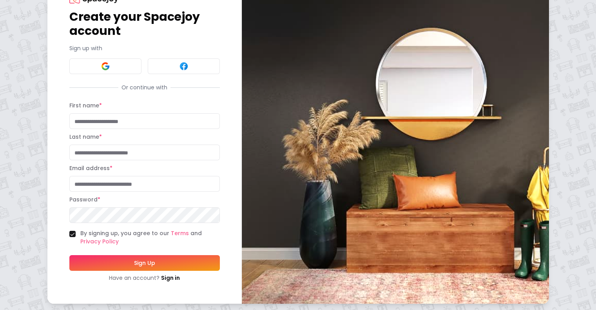
click at [116, 119] on input "First name *" at bounding box center [144, 121] width 151 height 16
type input "*********"
type input "******"
click at [99, 178] on input "Email address *" at bounding box center [144, 184] width 151 height 16
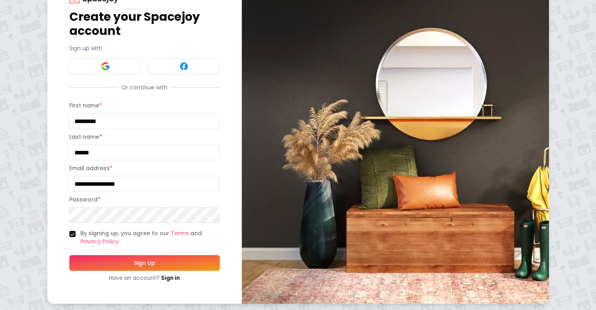
type input "**********"
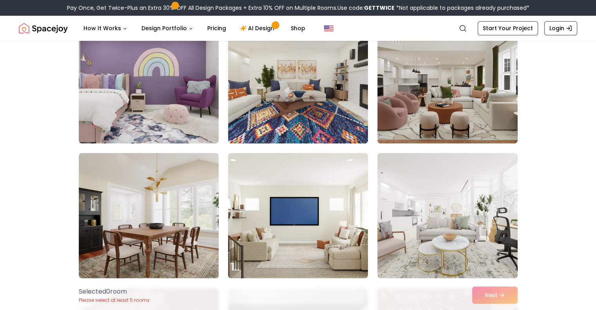
scroll to position [669, 0]
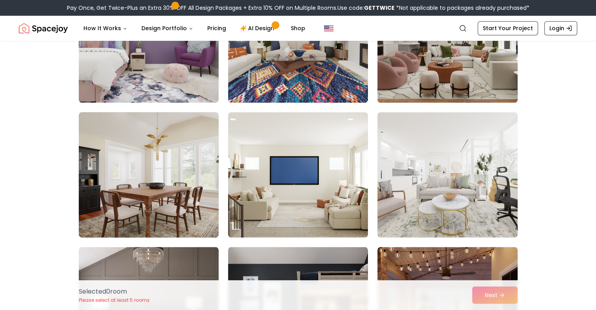
click at [167, 171] on img at bounding box center [148, 175] width 147 height 132
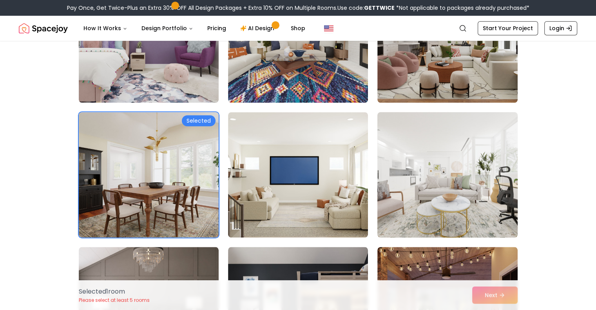
click at [443, 175] on img at bounding box center [447, 175] width 147 height 132
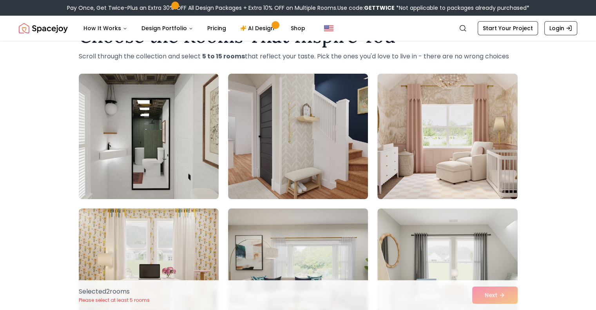
scroll to position [31, 0]
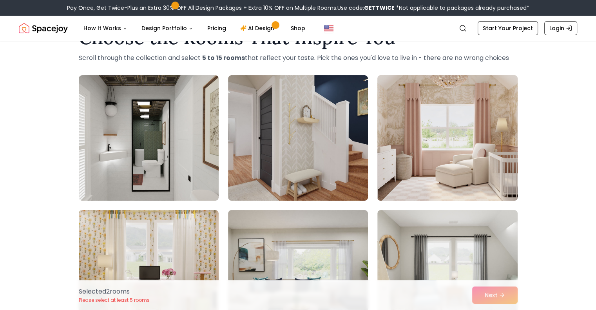
click at [480, 160] on img at bounding box center [447, 138] width 147 height 132
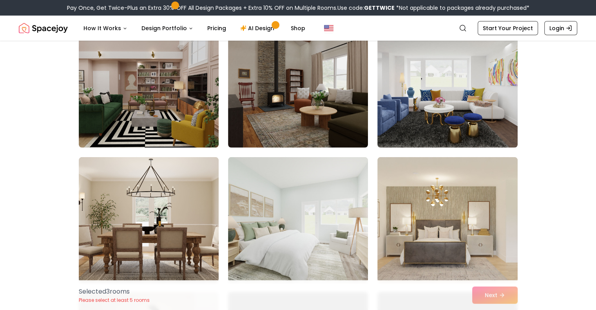
scroll to position [2107, 0]
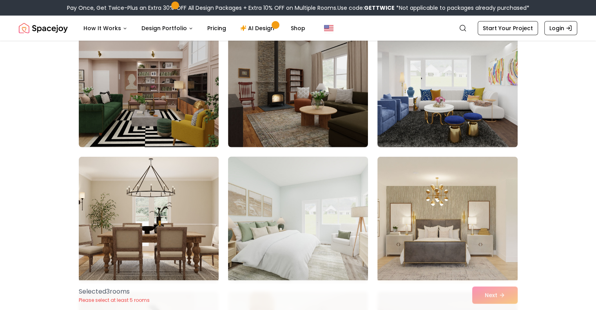
click at [299, 217] on img at bounding box center [298, 220] width 147 height 132
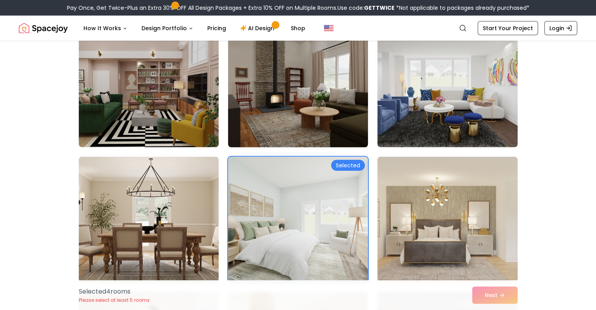
click at [333, 131] on img at bounding box center [298, 85] width 147 height 132
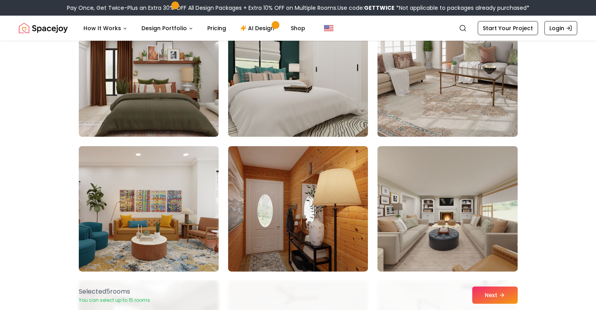
scroll to position [2578, 0]
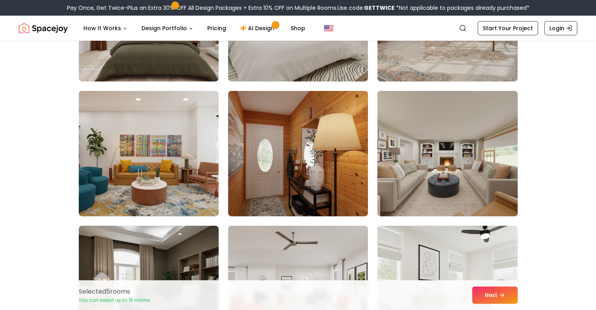
click at [490, 184] on img at bounding box center [447, 154] width 147 height 132
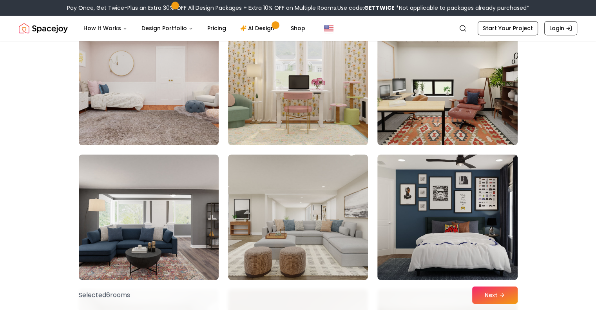
scroll to position [3728, 0]
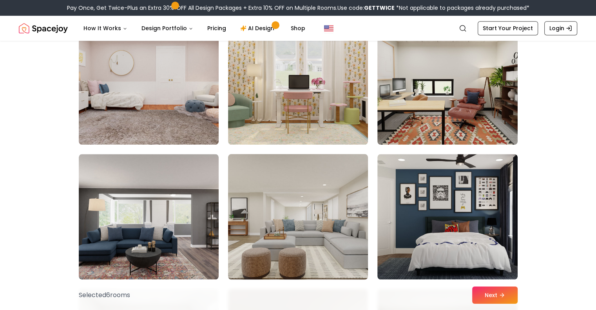
click at [316, 209] on img at bounding box center [298, 217] width 147 height 132
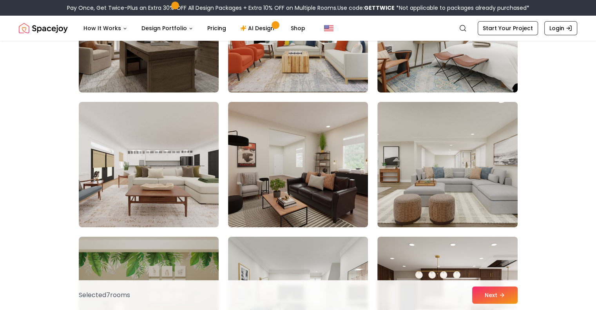
scroll to position [2836, 0]
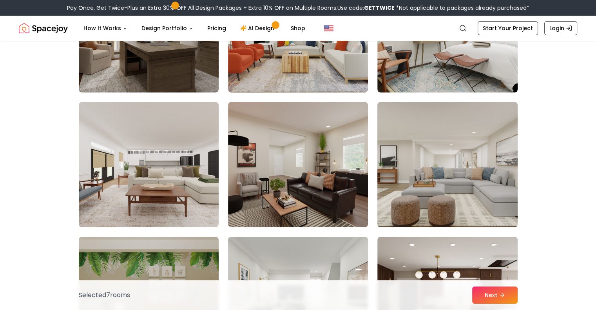
click at [468, 153] on img at bounding box center [447, 165] width 147 height 132
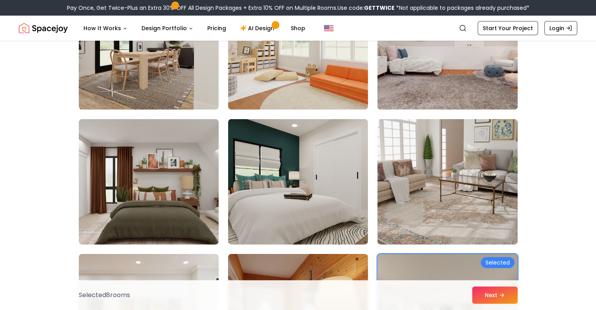
scroll to position [2416, 0]
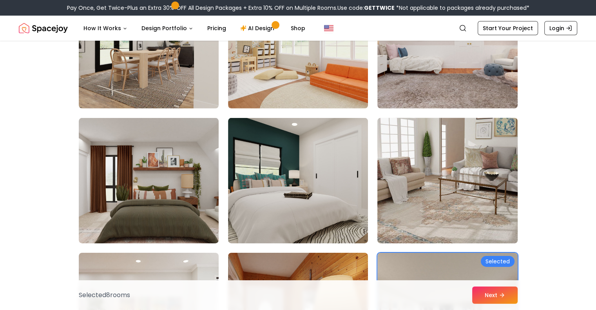
click at [469, 196] on img at bounding box center [447, 181] width 147 height 132
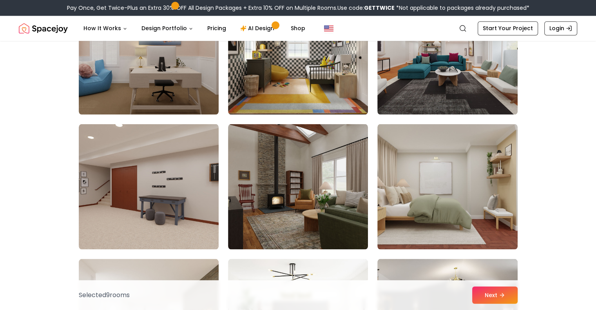
scroll to position [1330, 0]
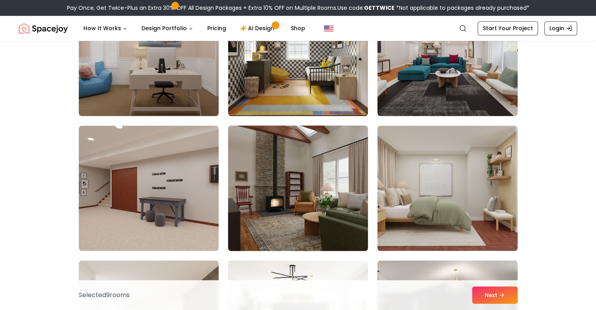
click at [330, 200] on img at bounding box center [298, 188] width 147 height 132
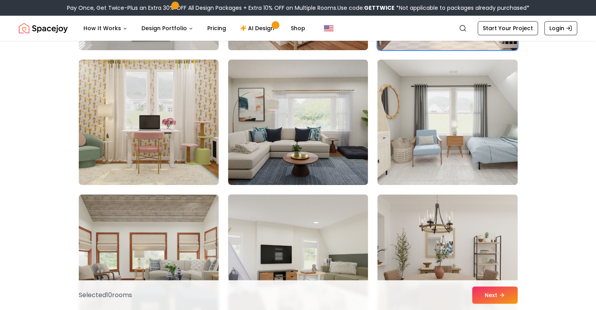
scroll to position [182, 0]
click at [497, 296] on button "Next" at bounding box center [494, 295] width 45 height 17
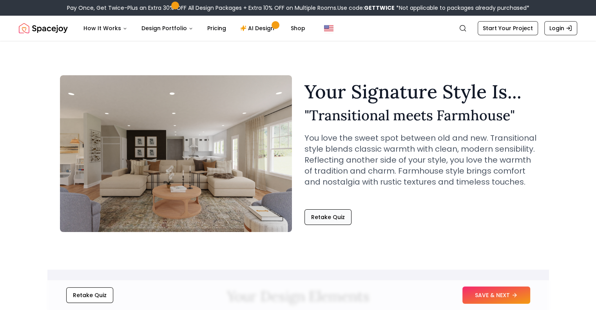
click at [329, 216] on button "Retake Quiz" at bounding box center [328, 217] width 47 height 16
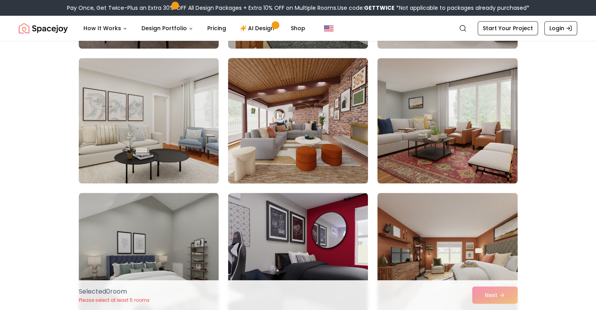
scroll to position [586, 0]
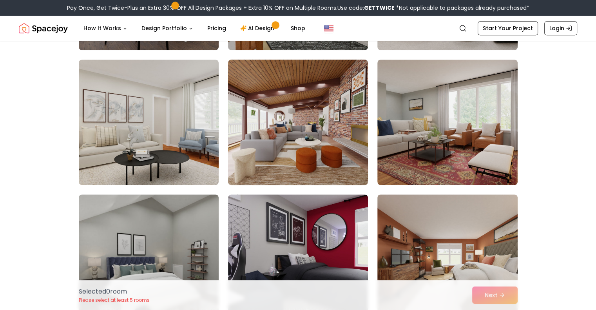
click at [315, 128] on img at bounding box center [298, 122] width 147 height 132
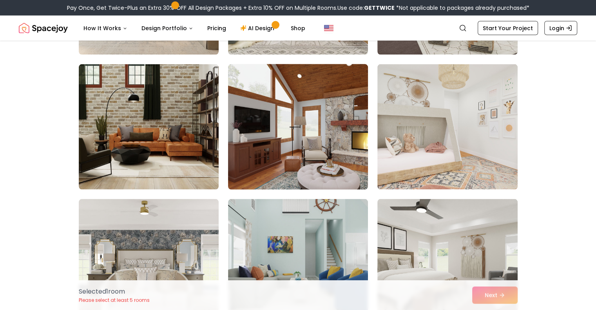
scroll to position [1529, 0]
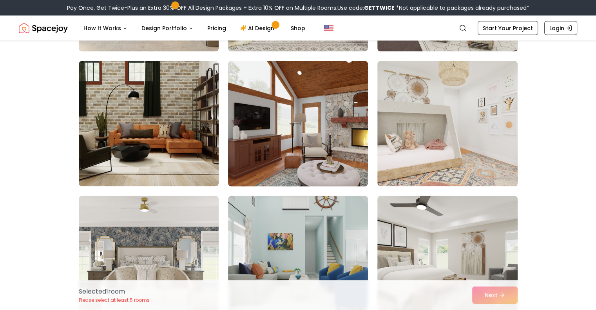
click at [327, 123] on img at bounding box center [298, 124] width 147 height 132
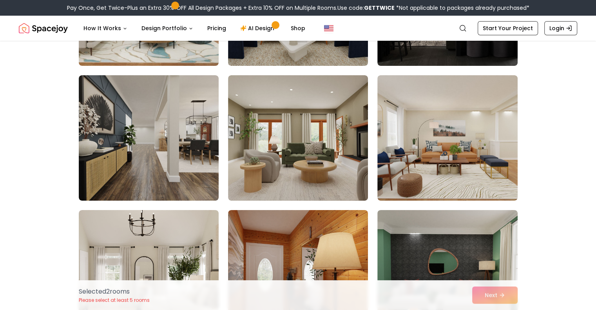
scroll to position [2864, 0]
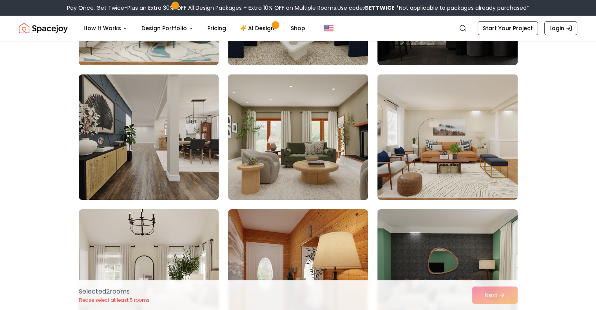
click at [301, 145] on img at bounding box center [298, 137] width 147 height 132
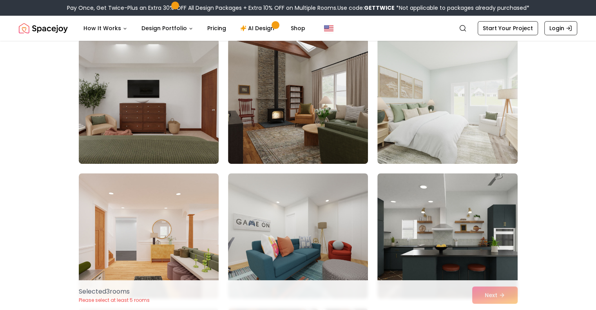
scroll to position [3305, 0]
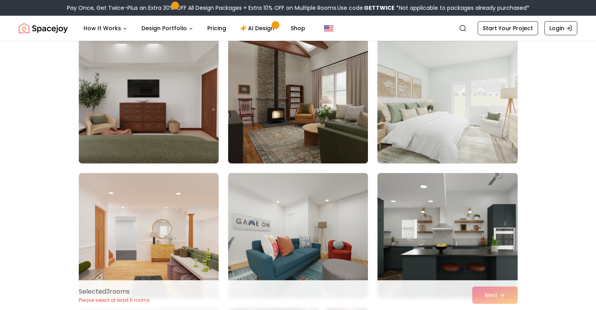
click at [447, 109] on img at bounding box center [447, 101] width 147 height 132
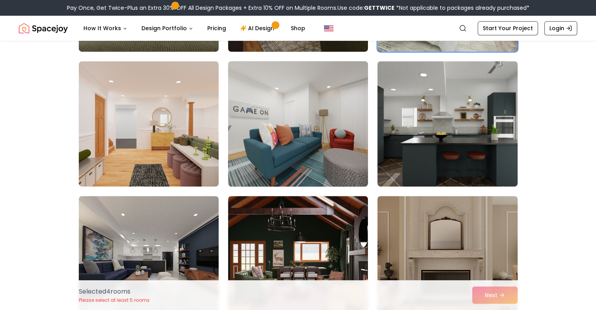
scroll to position [3418, 0]
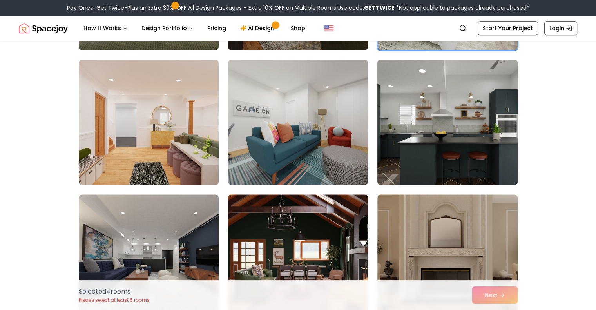
click at [461, 109] on img at bounding box center [447, 122] width 147 height 132
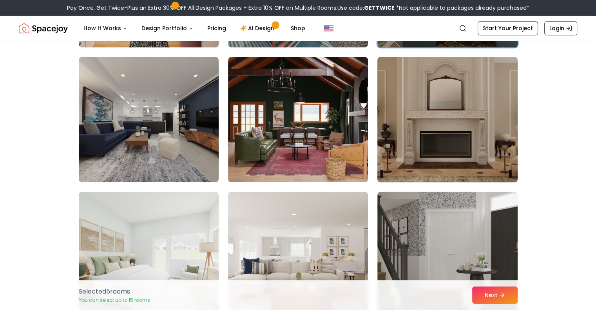
scroll to position [3554, 0]
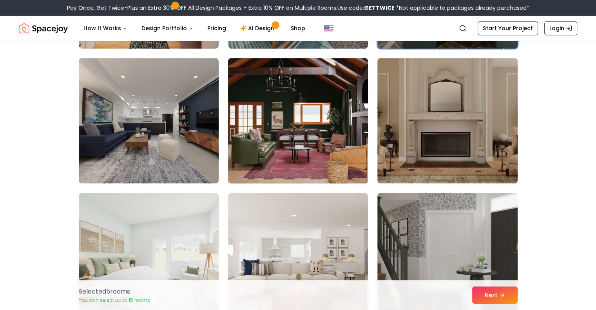
click at [288, 117] on img at bounding box center [298, 121] width 147 height 132
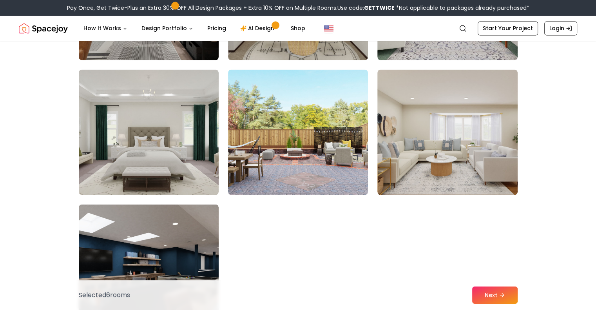
scroll to position [4354, 0]
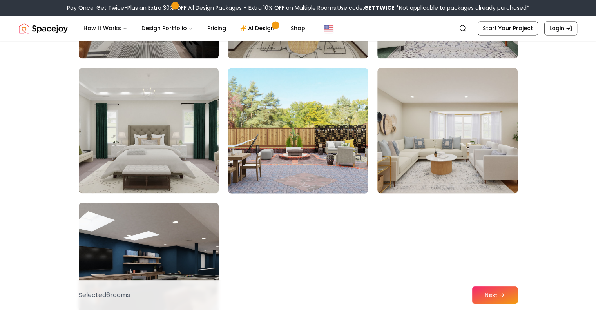
click at [305, 151] on img at bounding box center [298, 131] width 147 height 132
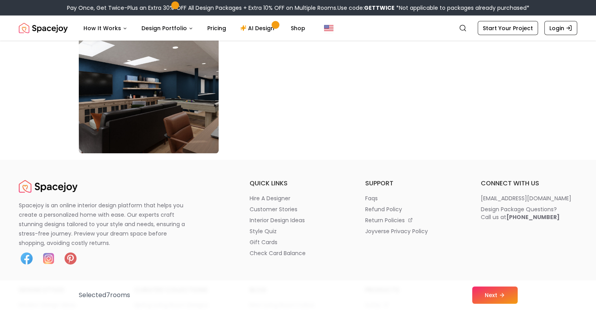
scroll to position [4529, 0]
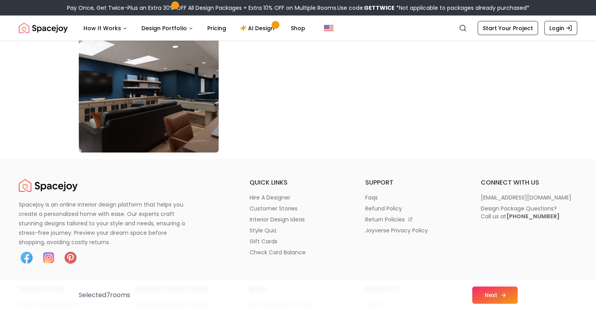
click at [480, 294] on button "Next" at bounding box center [494, 295] width 45 height 17
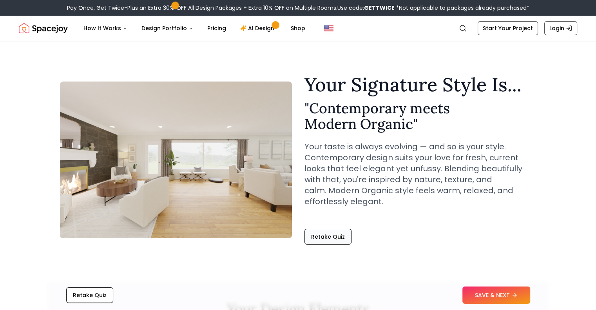
click at [330, 236] on button "Retake Quiz" at bounding box center [328, 237] width 47 height 16
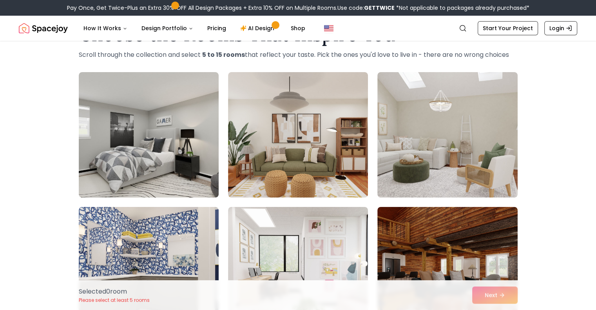
scroll to position [39, 0]
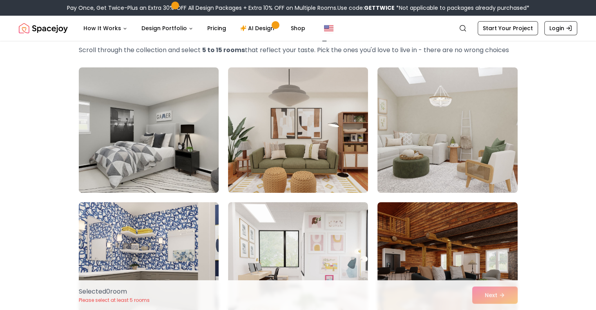
click at [311, 134] on img at bounding box center [298, 130] width 147 height 132
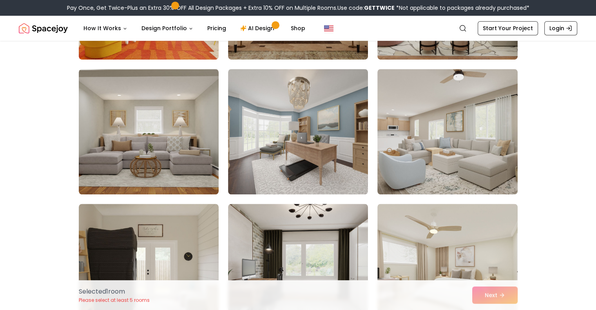
scroll to position [578, 0]
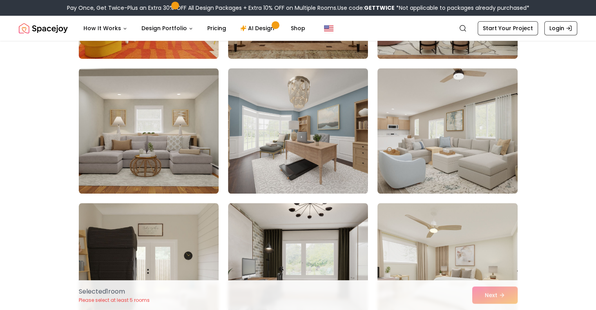
click at [457, 173] on img at bounding box center [447, 130] width 140 height 125
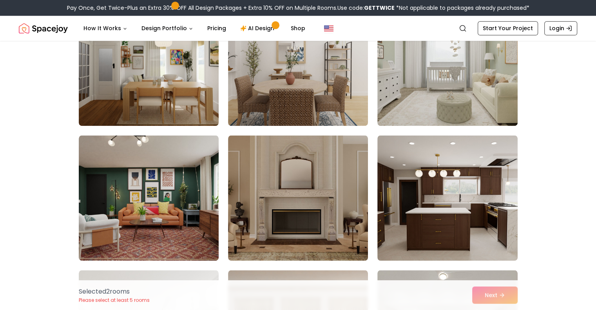
scroll to position [1051, 0]
